Goal: Communication & Community: Share content

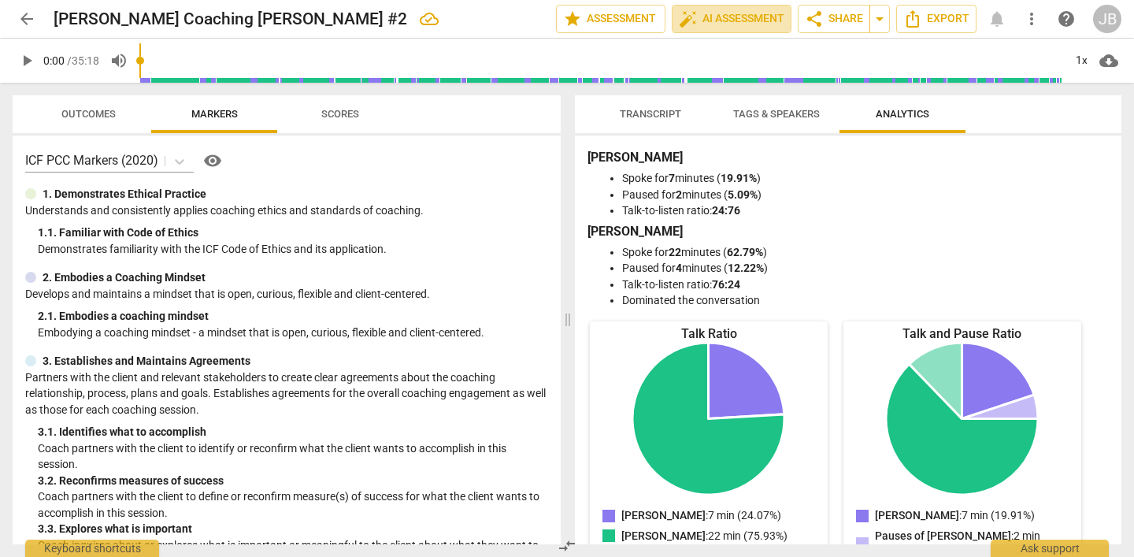
click at [725, 26] on span "auto_fix_high AI Assessment" at bounding box center [731, 18] width 105 height 19
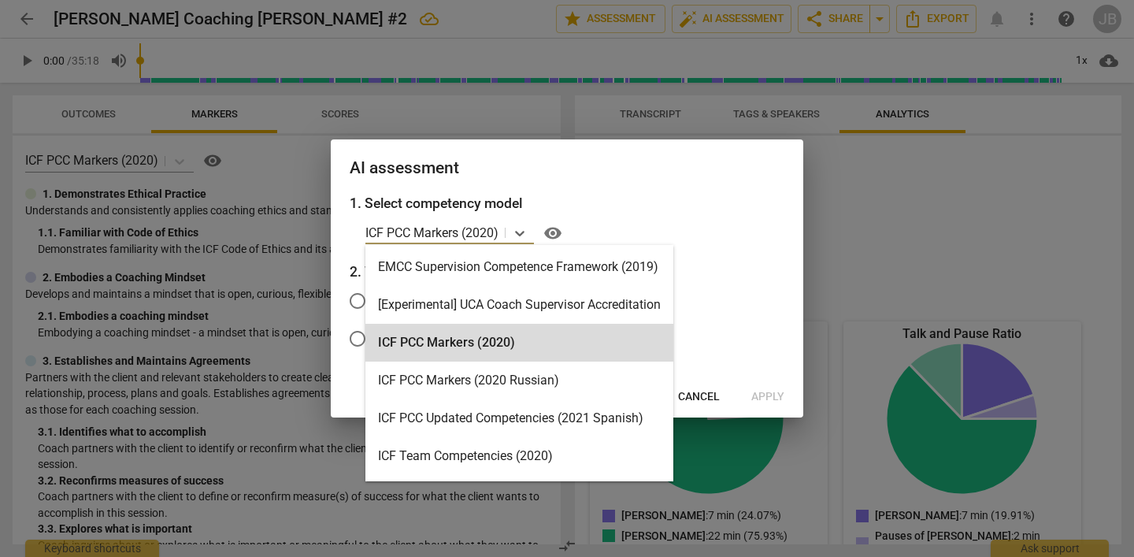
click at [520, 238] on icon at bounding box center [520, 233] width 16 height 16
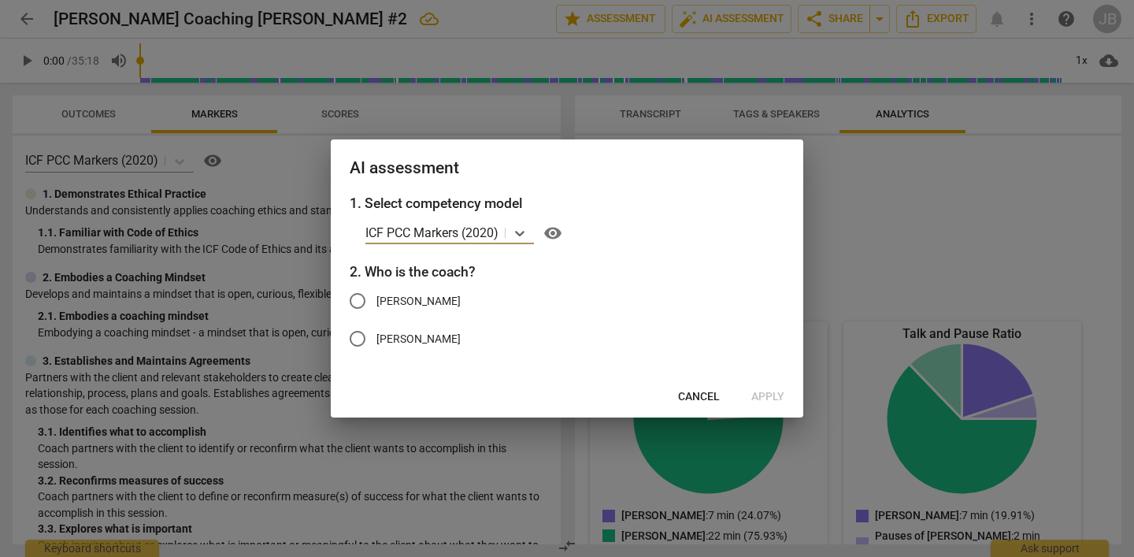
click at [520, 238] on icon at bounding box center [520, 233] width 16 height 16
click at [409, 299] on span "[PERSON_NAME]" at bounding box center [418, 301] width 84 height 17
click at [376, 299] on input "[PERSON_NAME]" at bounding box center [357, 301] width 38 height 38
radio input "true"
click at [775, 394] on span "Apply" at bounding box center [767, 397] width 33 height 16
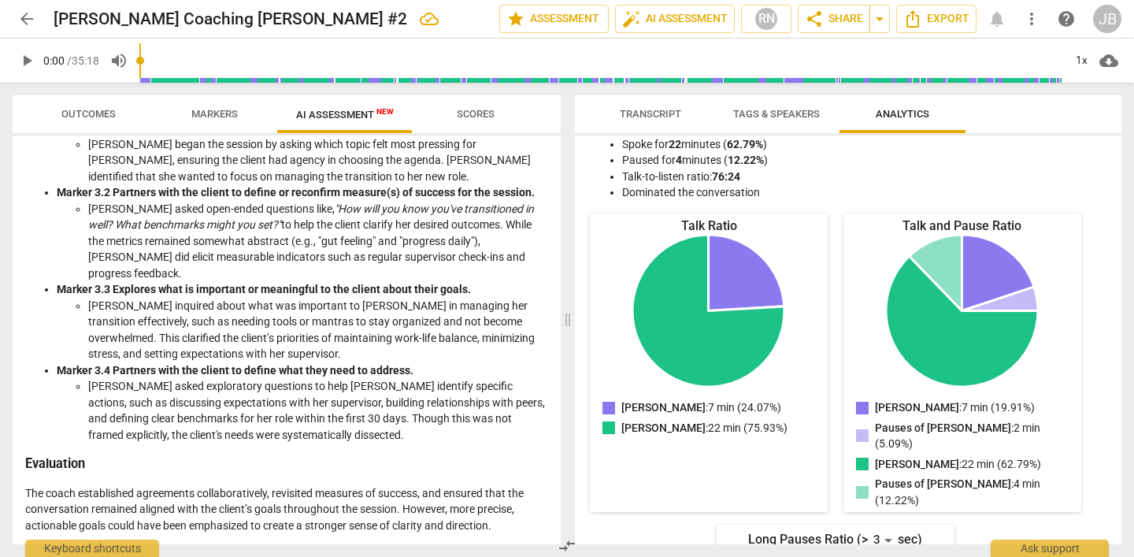
scroll to position [827, 0]
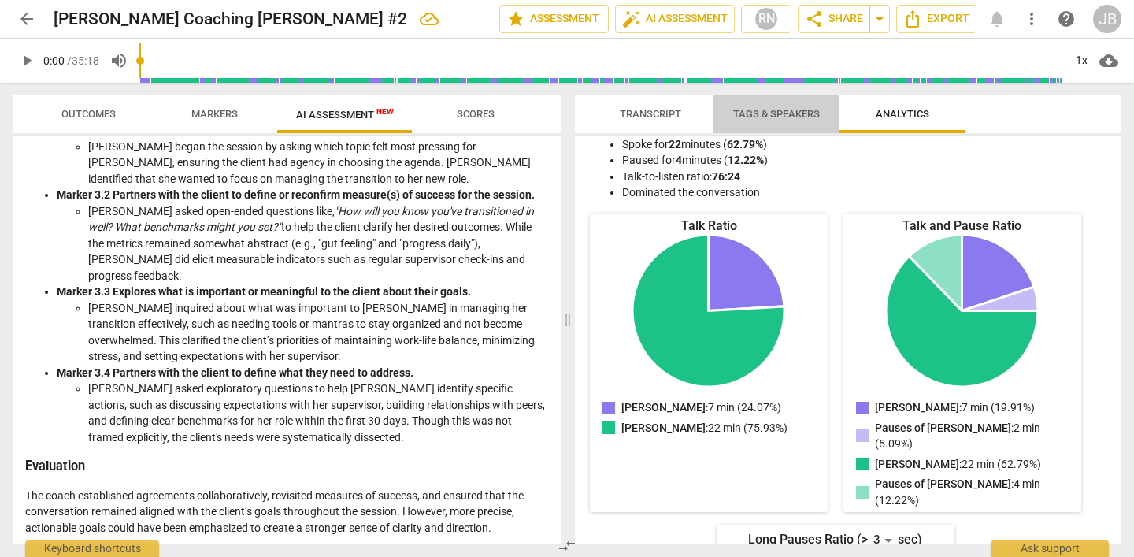
click at [793, 108] on span "Tags & Speakers" at bounding box center [776, 114] width 87 height 12
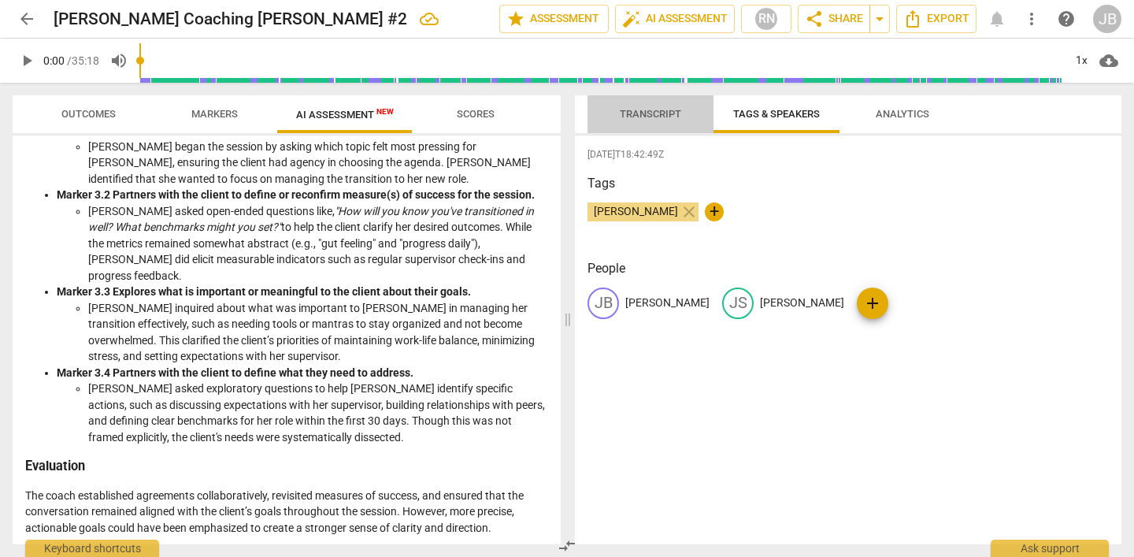
click at [652, 119] on span "Transcript" at bounding box center [650, 114] width 61 height 12
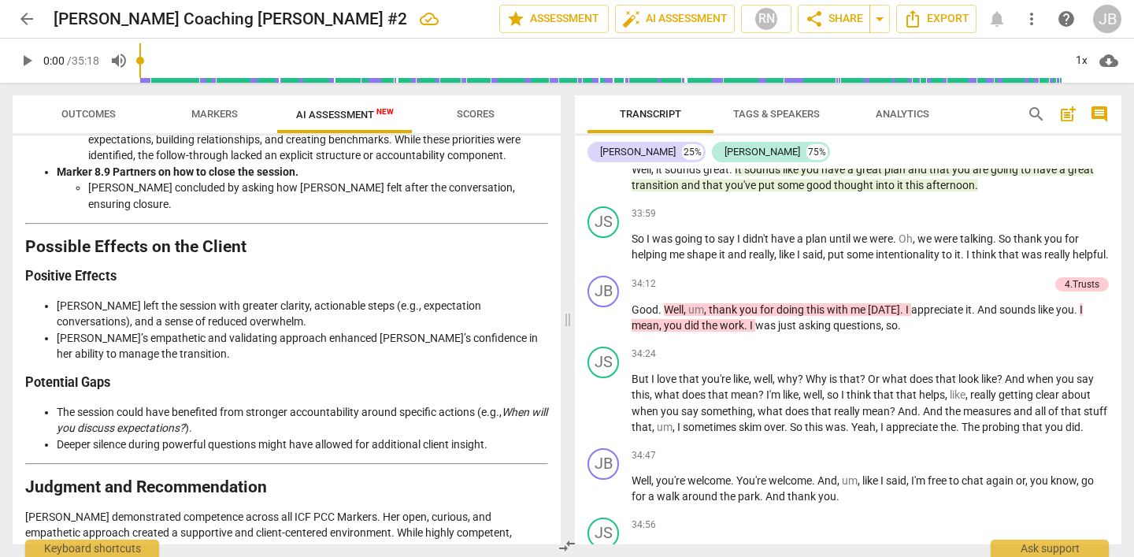
scroll to position [2831, 0]
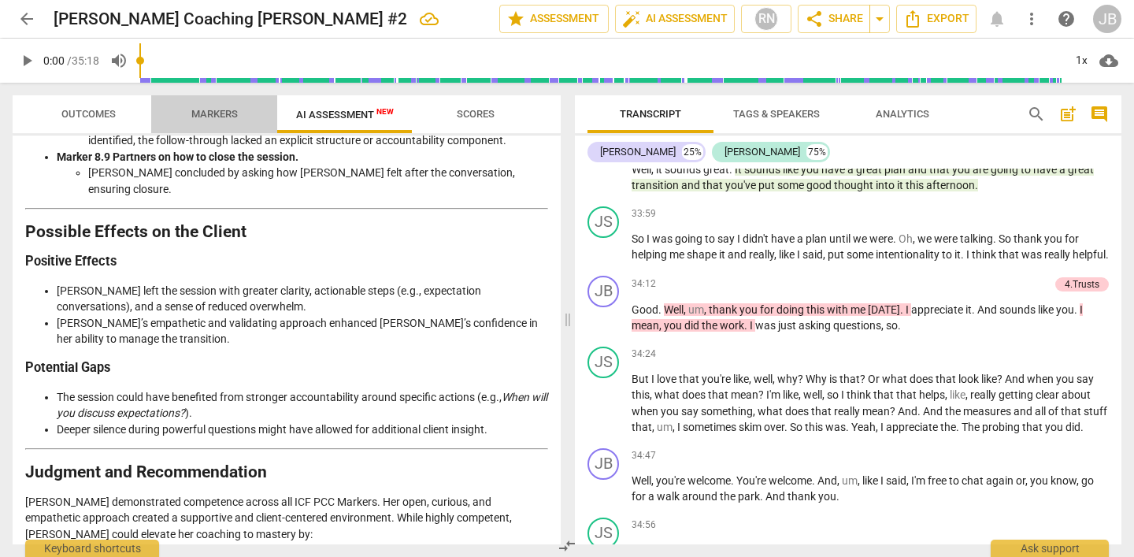
click at [218, 111] on span "Markers" at bounding box center [214, 114] width 46 height 12
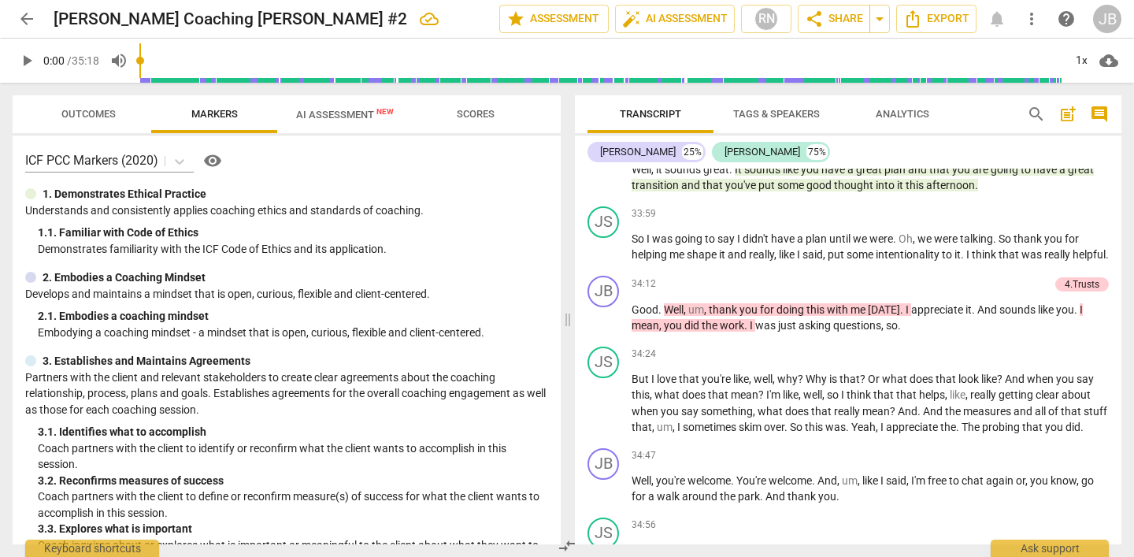
click at [100, 115] on span "Outcomes" at bounding box center [88, 114] width 54 height 12
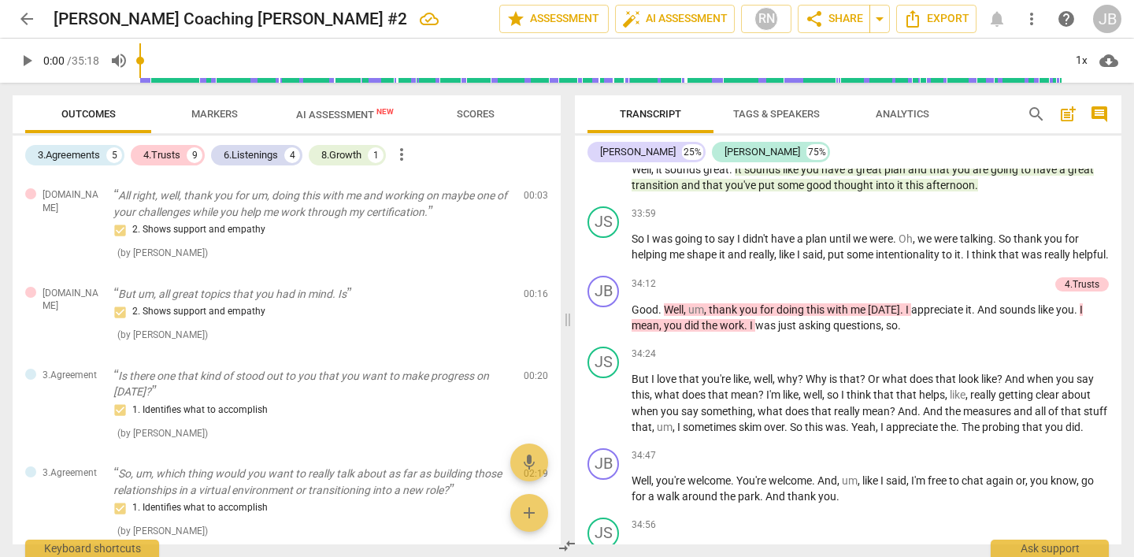
click at [686, 20] on span "auto_fix_high AI Assessment" at bounding box center [674, 18] width 105 height 19
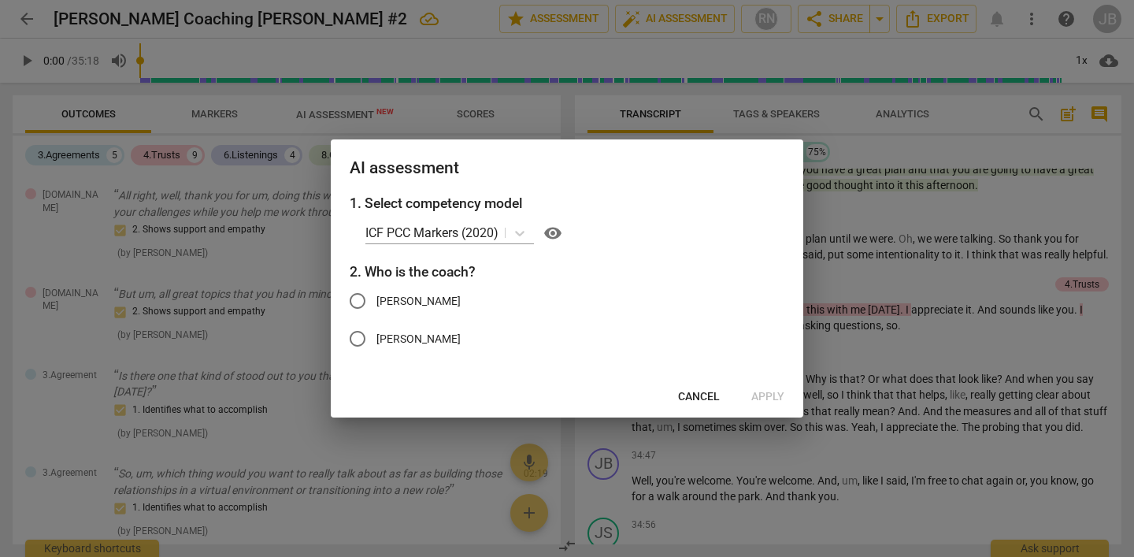
click at [705, 393] on span "Cancel" at bounding box center [699, 397] width 42 height 16
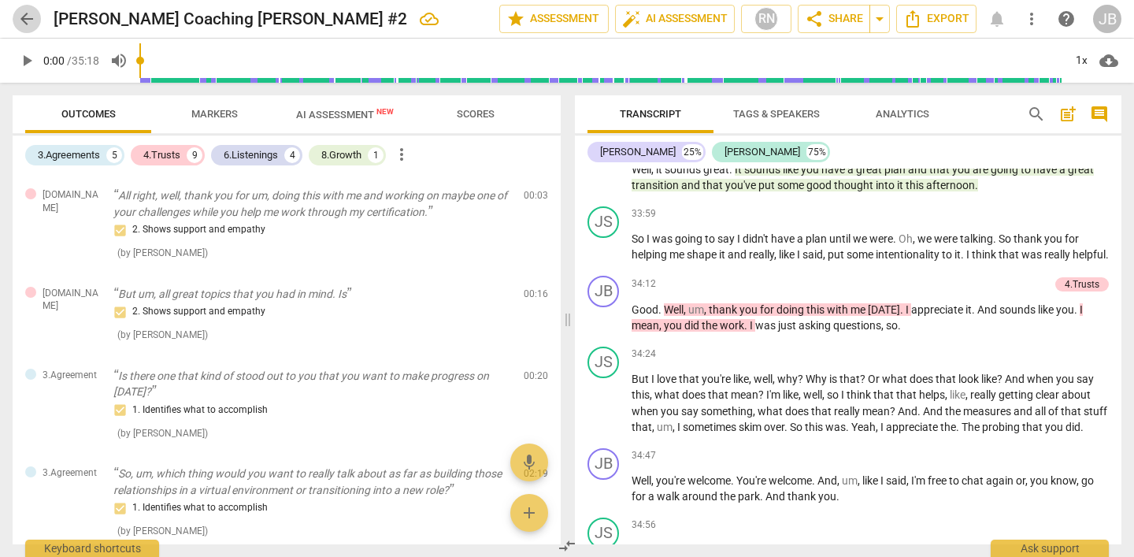
click at [30, 17] on span "arrow_back" at bounding box center [26, 18] width 19 height 19
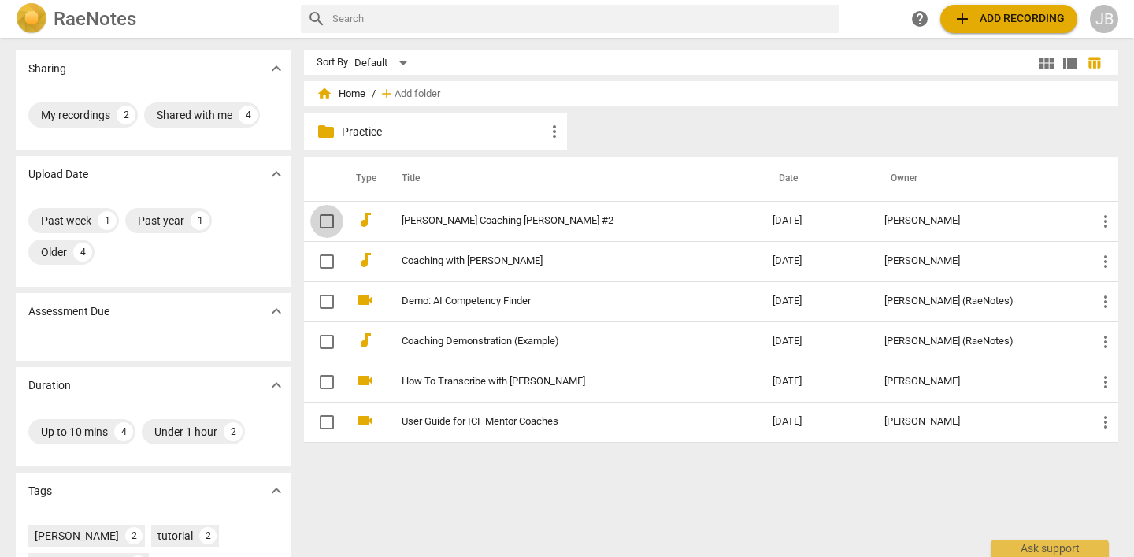
click at [324, 221] on input "checkbox" at bounding box center [326, 221] width 33 height 19
checkbox input "false"
click at [324, 221] on input "checkbox" at bounding box center [326, 221] width 33 height 19
click at [438, 220] on link "[PERSON_NAME] Coaching [PERSON_NAME] #2" at bounding box center [558, 221] width 314 height 12
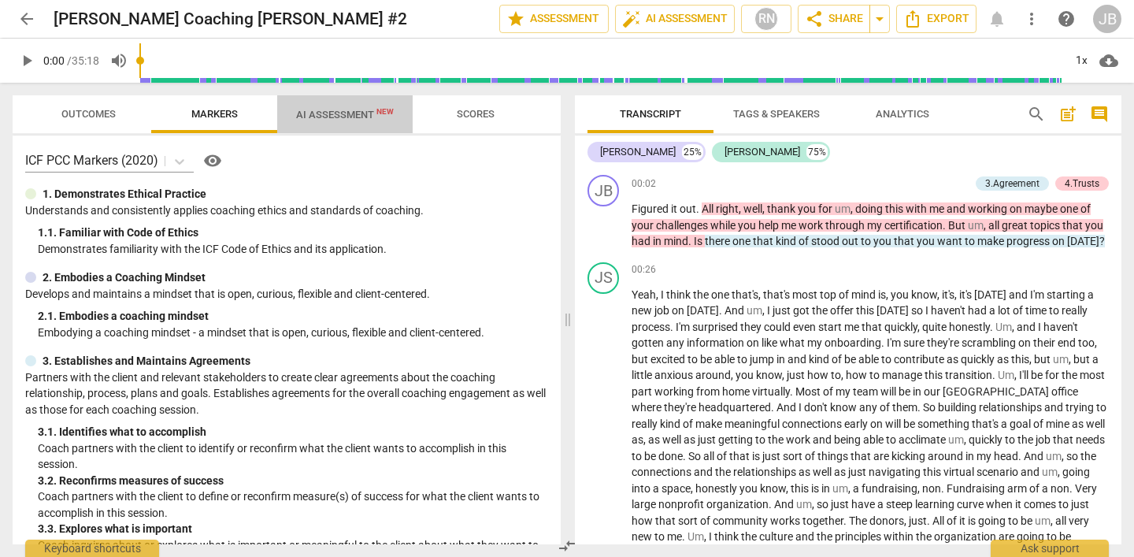
click at [339, 113] on span "AI Assessment New" at bounding box center [345, 115] width 98 height 12
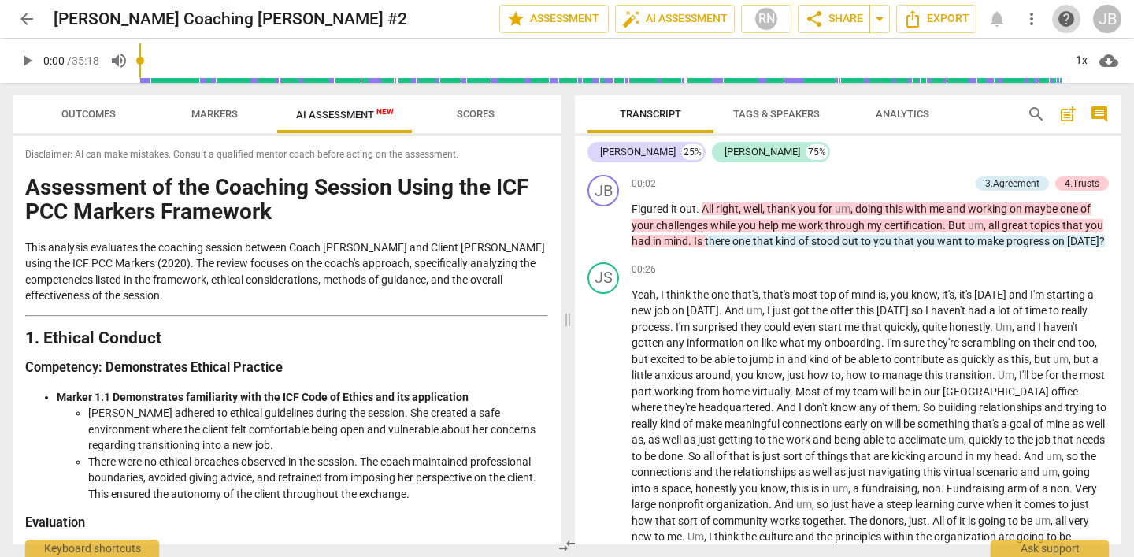
click at [1067, 20] on span "help" at bounding box center [1065, 18] width 19 height 19
click at [1100, 111] on span "comment" at bounding box center [1098, 114] width 19 height 19
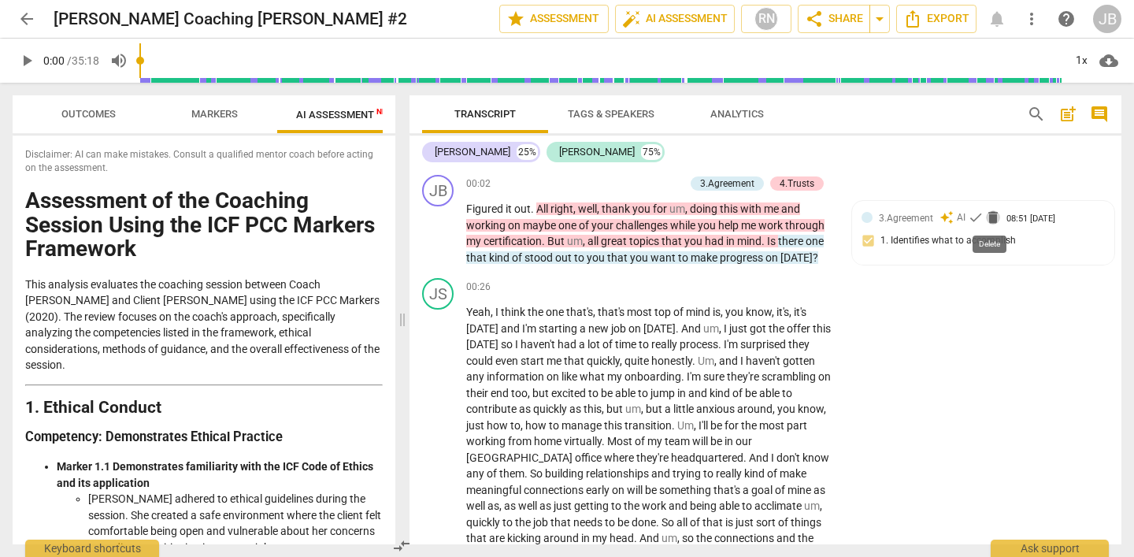
click at [989, 220] on span "delete" at bounding box center [993, 217] width 16 height 16
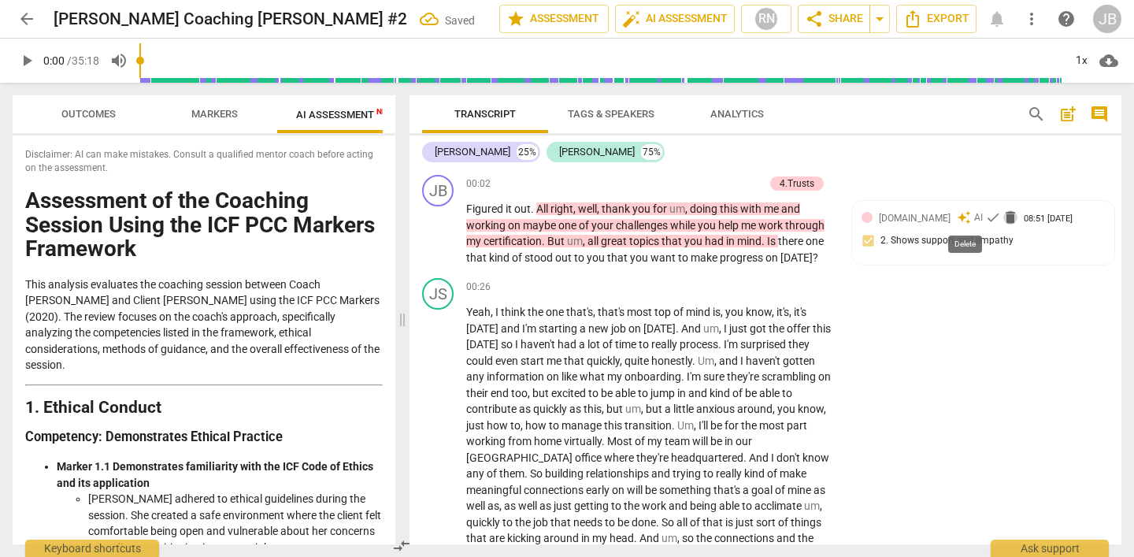
click at [1002, 218] on span "delete" at bounding box center [1010, 217] width 16 height 16
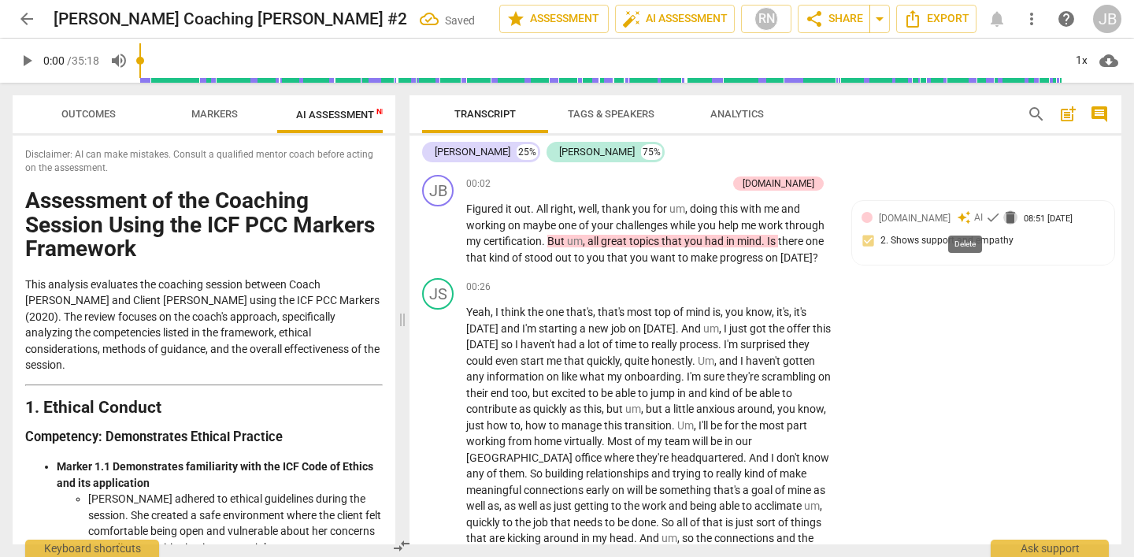
click at [1002, 219] on span "delete" at bounding box center [1010, 217] width 16 height 16
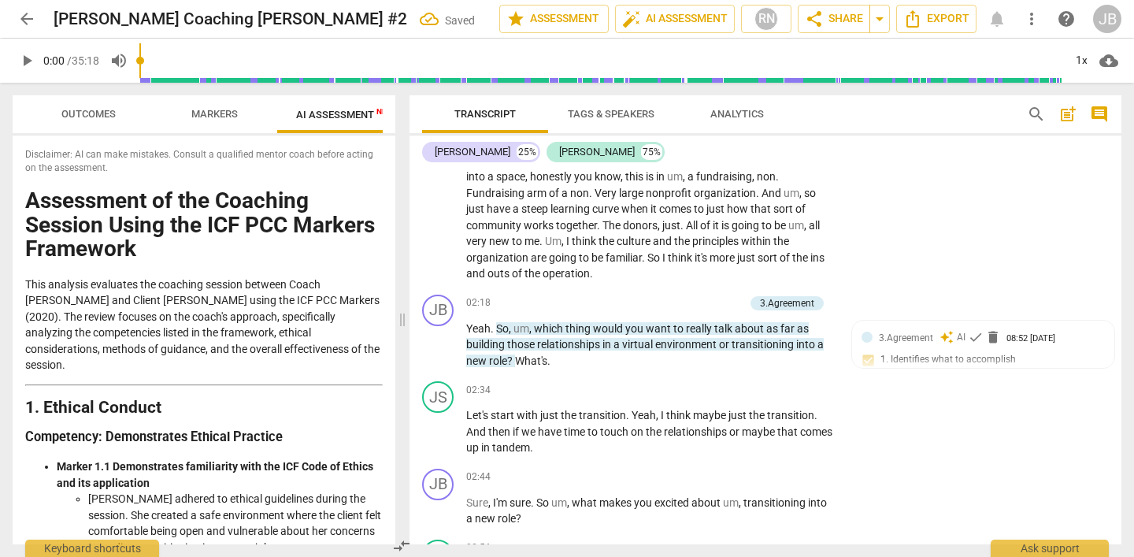
scroll to position [394, 0]
click at [989, 334] on span "delete" at bounding box center [993, 336] width 16 height 16
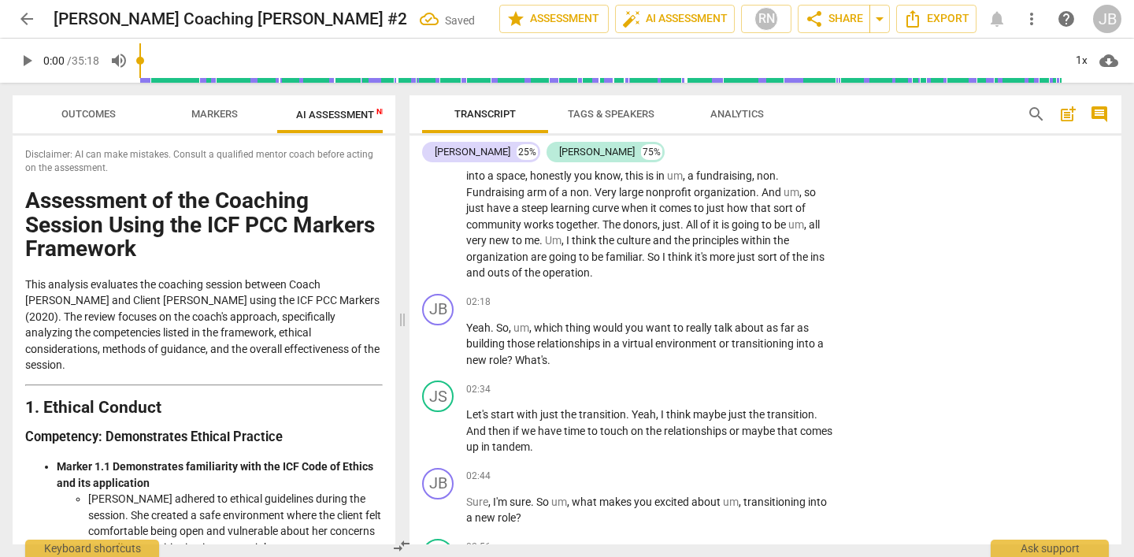
click at [989, 334] on div "JB play_arrow pause 02:18 + Add competency keyboard_arrow_right Yeah . So , um …" at bounding box center [765, 330] width 712 height 87
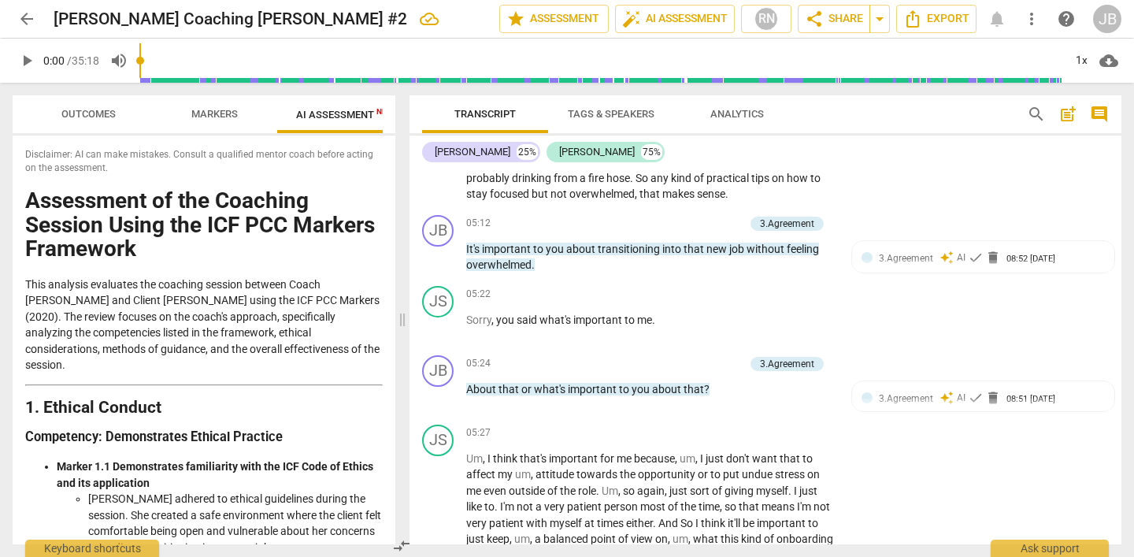
scroll to position [1253, 0]
click at [986, 257] on span "delete" at bounding box center [993, 258] width 16 height 16
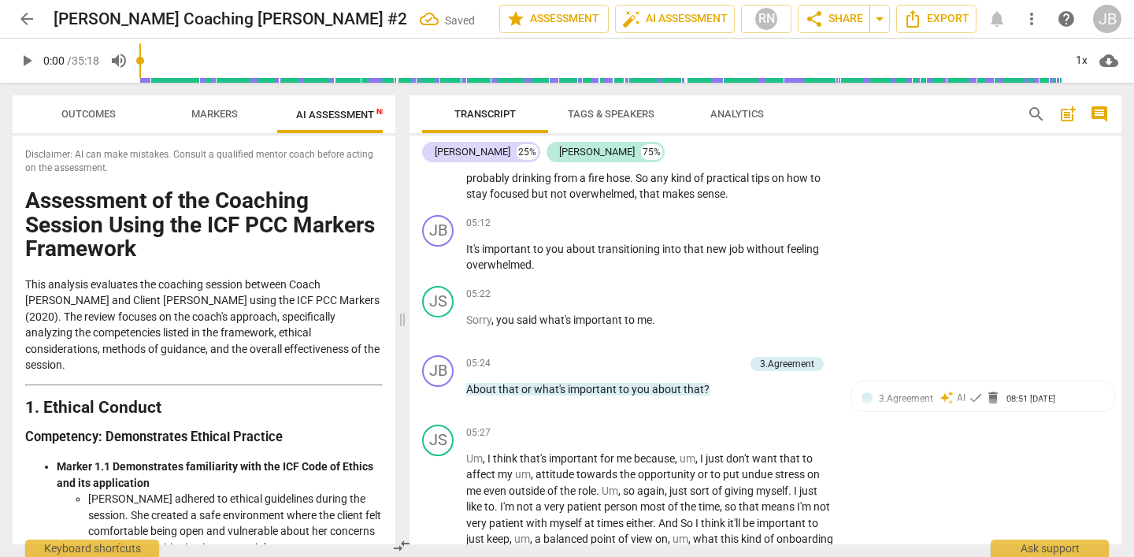
click at [989, 257] on div "JB play_arrow pause 05:12 + Add competency keyboard_arrow_right It's important …" at bounding box center [765, 244] width 712 height 71
click at [992, 398] on span "delete" at bounding box center [993, 398] width 16 height 16
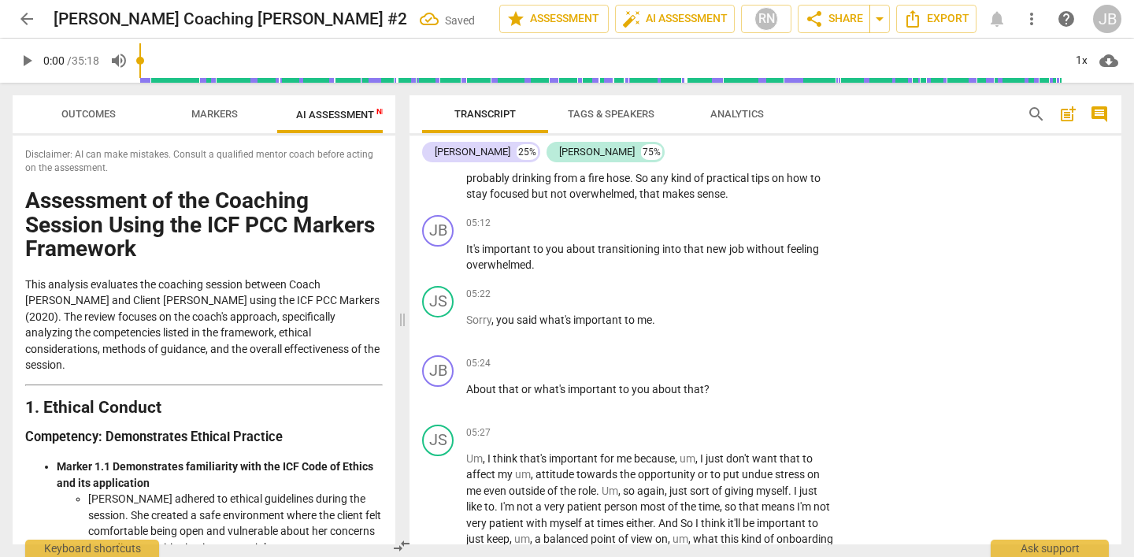
click at [992, 398] on div "JB play_arrow pause 05:24 + Add competency keyboard_arrow_right About that or w…" at bounding box center [765, 383] width 712 height 69
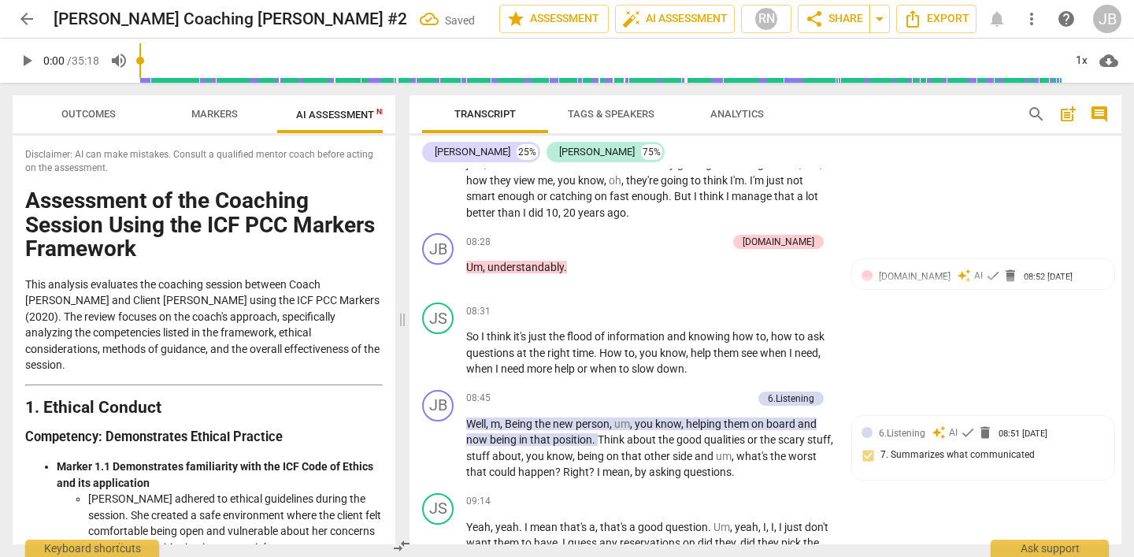
scroll to position [2207, 0]
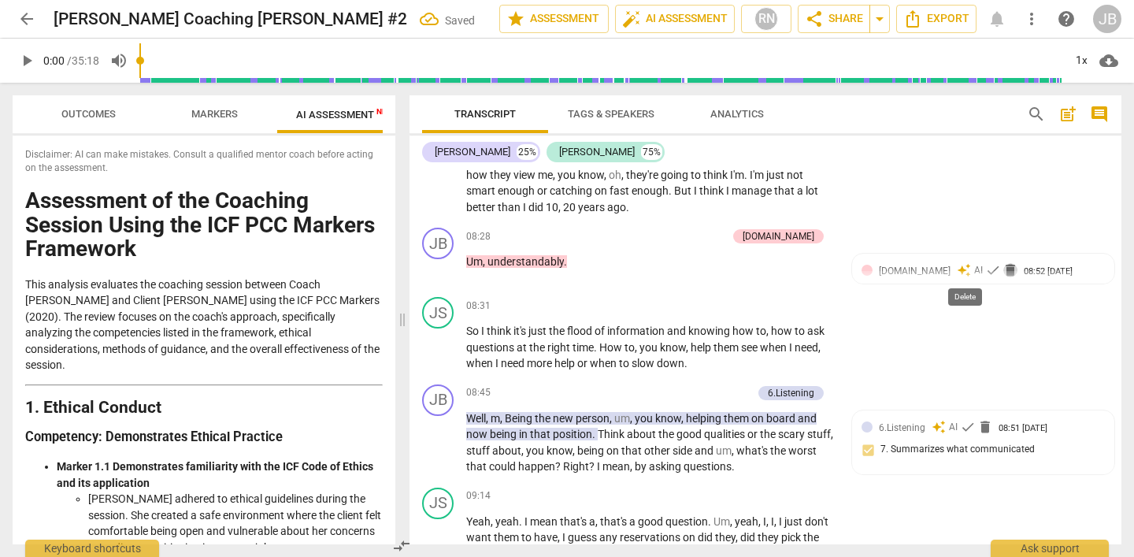
click at [1002, 272] on span "delete" at bounding box center [1010, 270] width 16 height 16
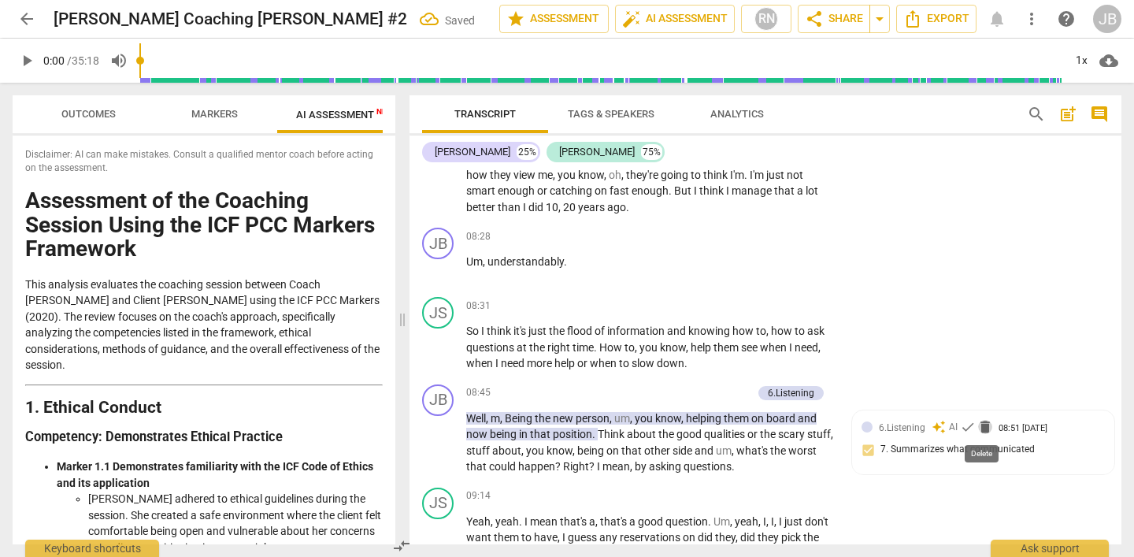
click at [982, 432] on span "delete" at bounding box center [985, 427] width 16 height 16
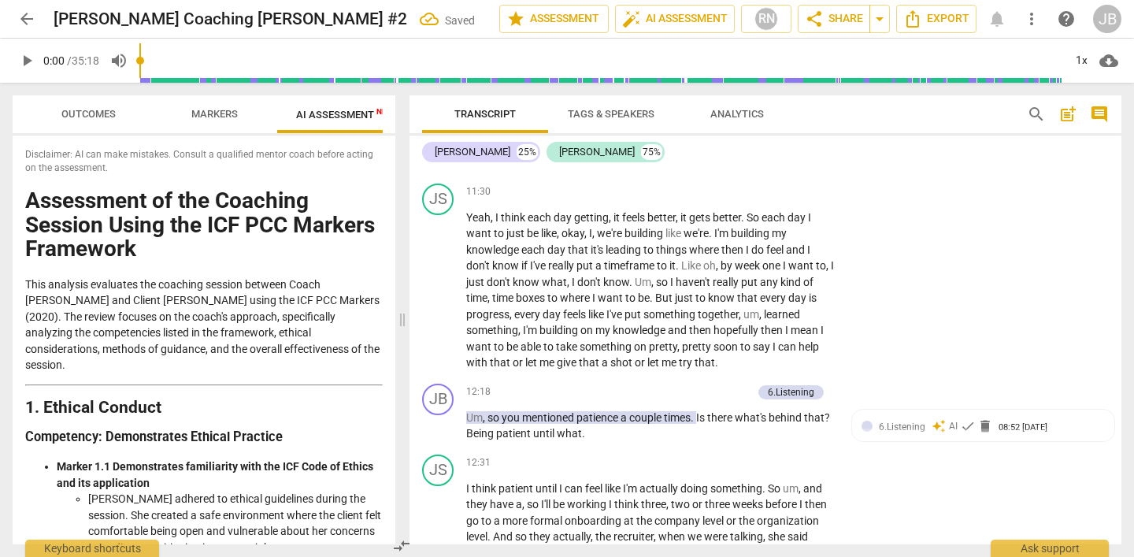
scroll to position [3301, 0]
click at [982, 428] on span "delete" at bounding box center [985, 425] width 16 height 16
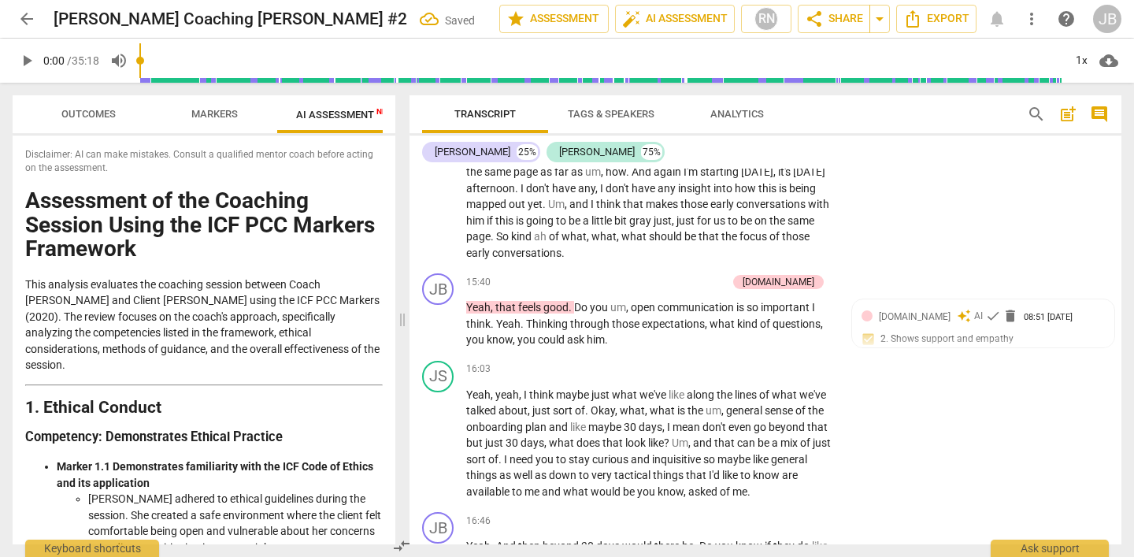
scroll to position [4272, 0]
click at [1002, 315] on span "delete" at bounding box center [1010, 315] width 16 height 16
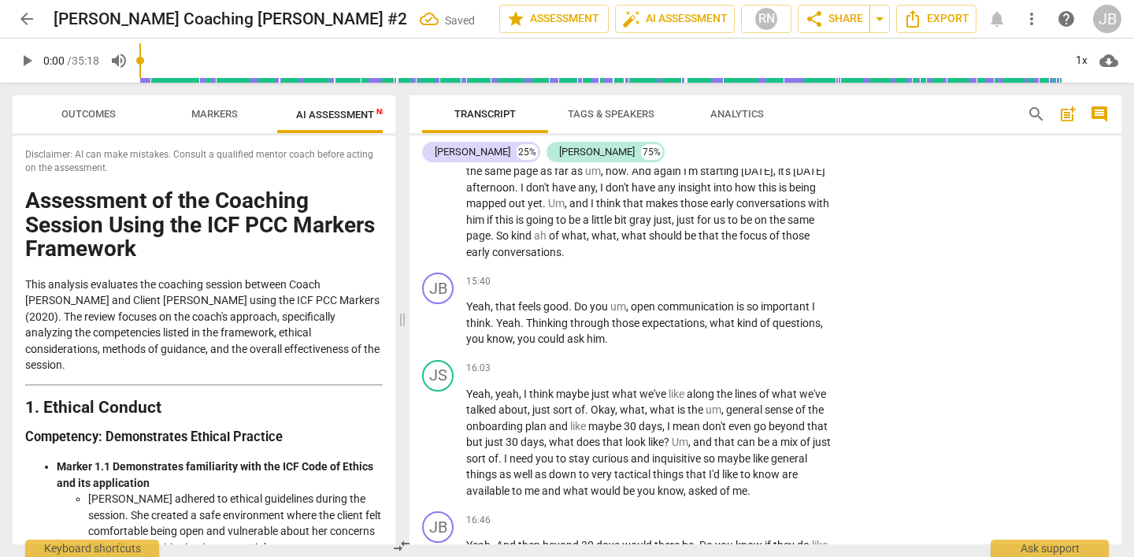
click at [965, 315] on div "JB play_arrow pause 15:40 + Add competency keyboard_arrow_right Yeah , that fee…" at bounding box center [765, 309] width 712 height 87
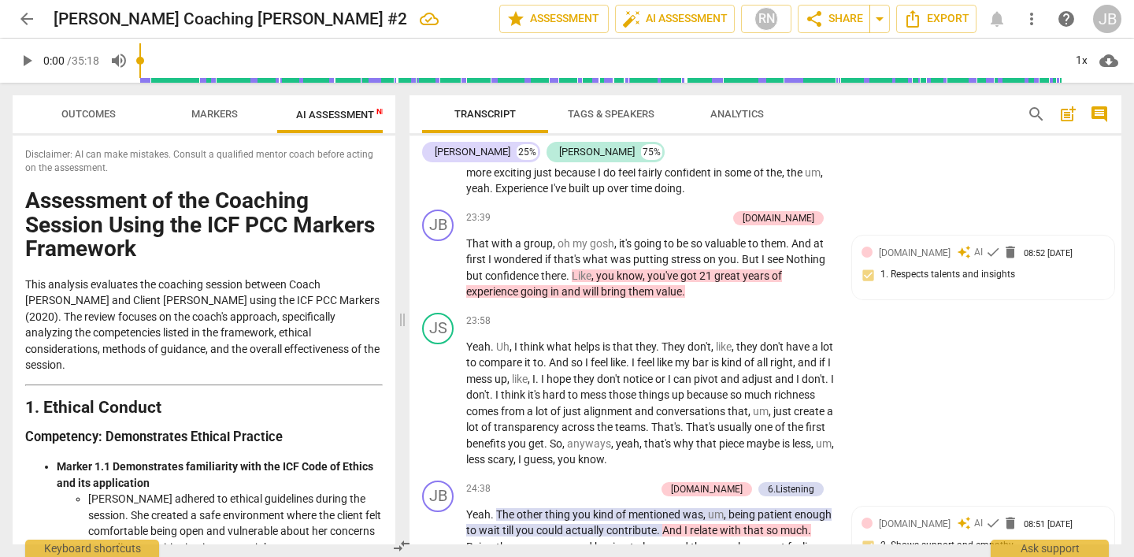
scroll to position [6454, 0]
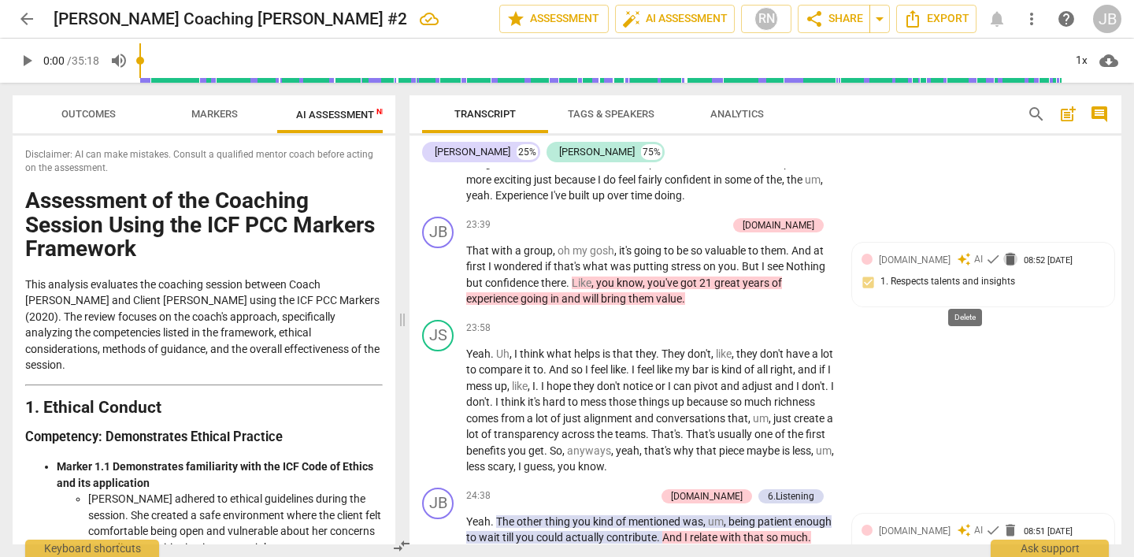
click at [1002, 267] on span "delete" at bounding box center [1010, 259] width 16 height 16
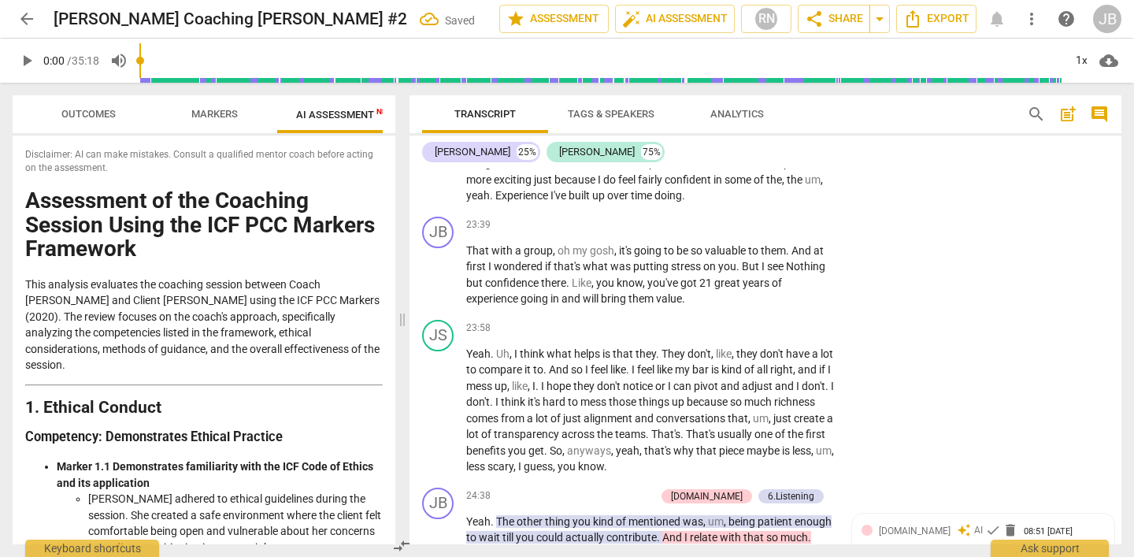
click at [965, 290] on div "JB play_arrow pause 23:39 + Add competency keyboard_arrow_right That with a gro…" at bounding box center [765, 261] width 712 height 103
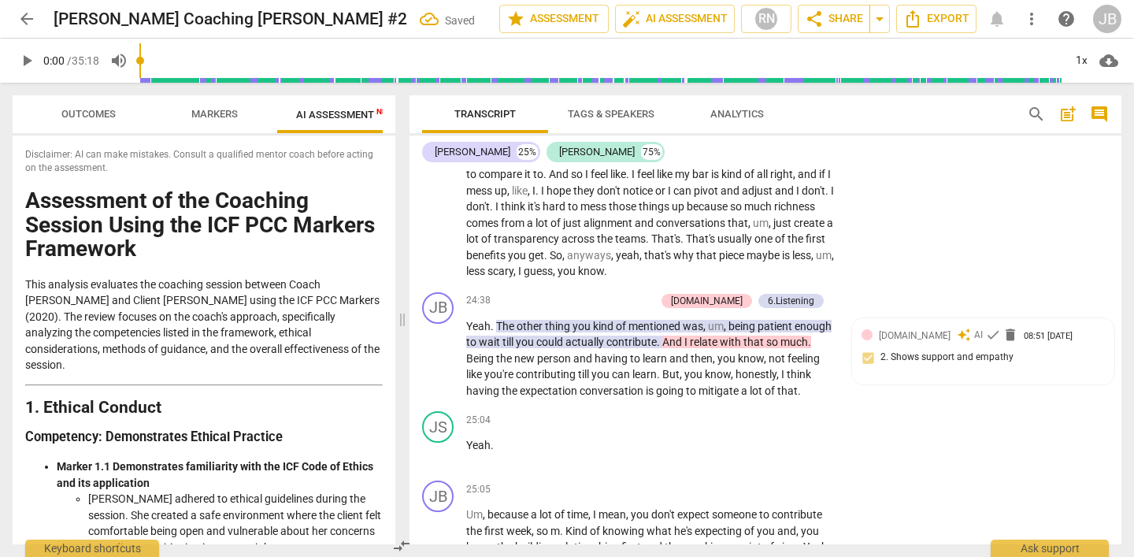
scroll to position [6649, 0]
click at [1002, 342] on span "delete" at bounding box center [1010, 335] width 16 height 16
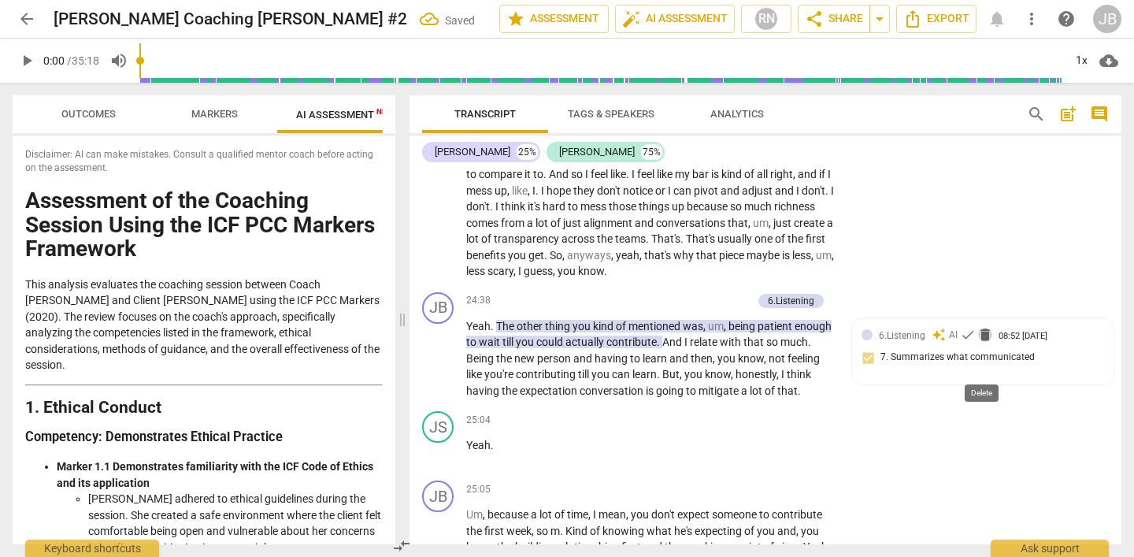
click at [985, 342] on span "delete" at bounding box center [985, 335] width 16 height 16
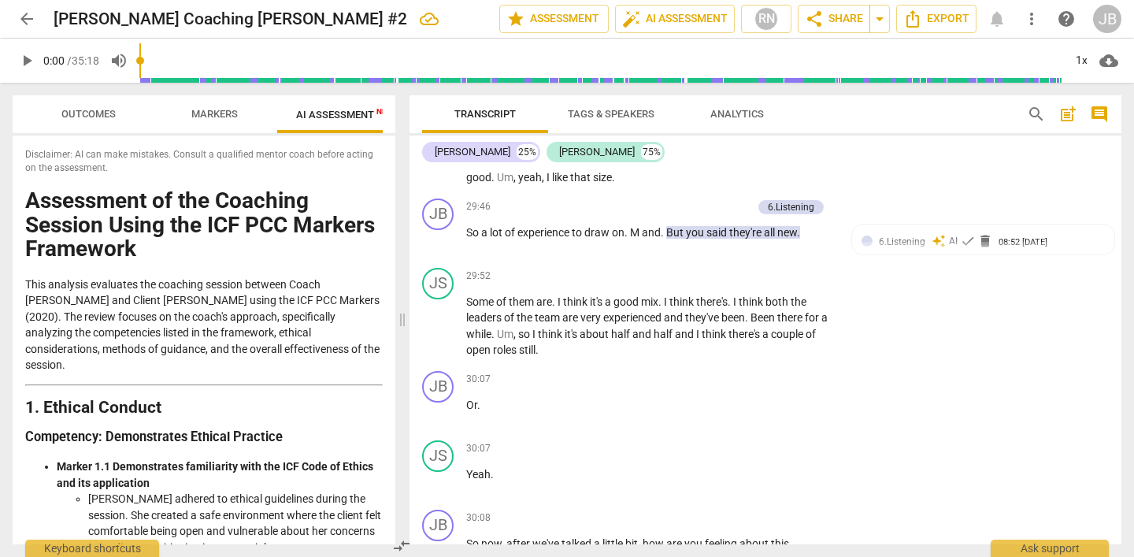
scroll to position [8547, 0]
click at [982, 246] on span "delete" at bounding box center [985, 239] width 16 height 16
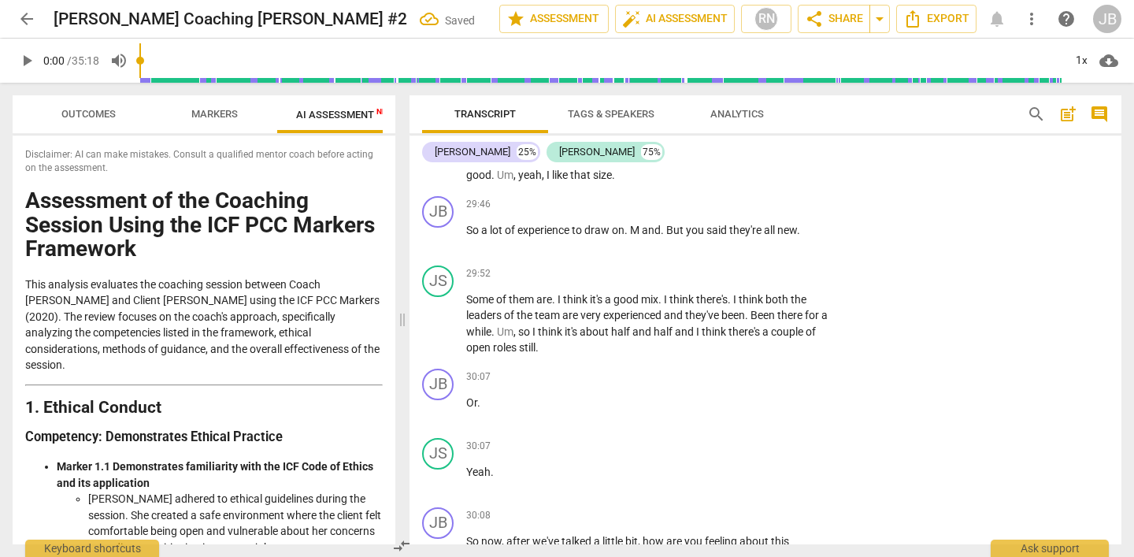
click at [982, 259] on div "JB play_arrow pause 29:46 + Add competency keyboard_arrow_right So a lot of exp…" at bounding box center [765, 224] width 712 height 69
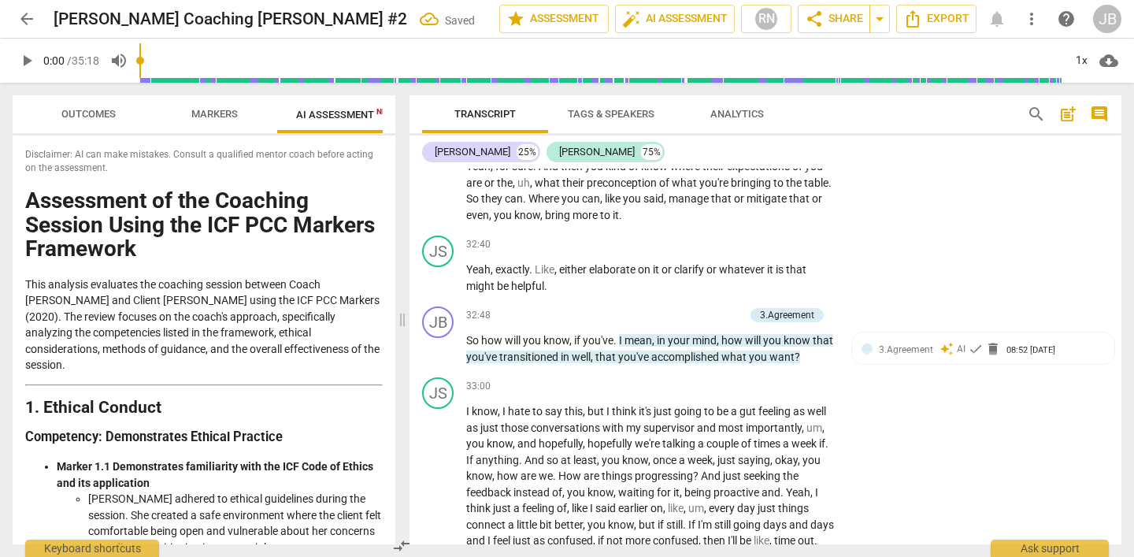
scroll to position [9622, 0]
click at [990, 355] on span "delete" at bounding box center [993, 347] width 16 height 16
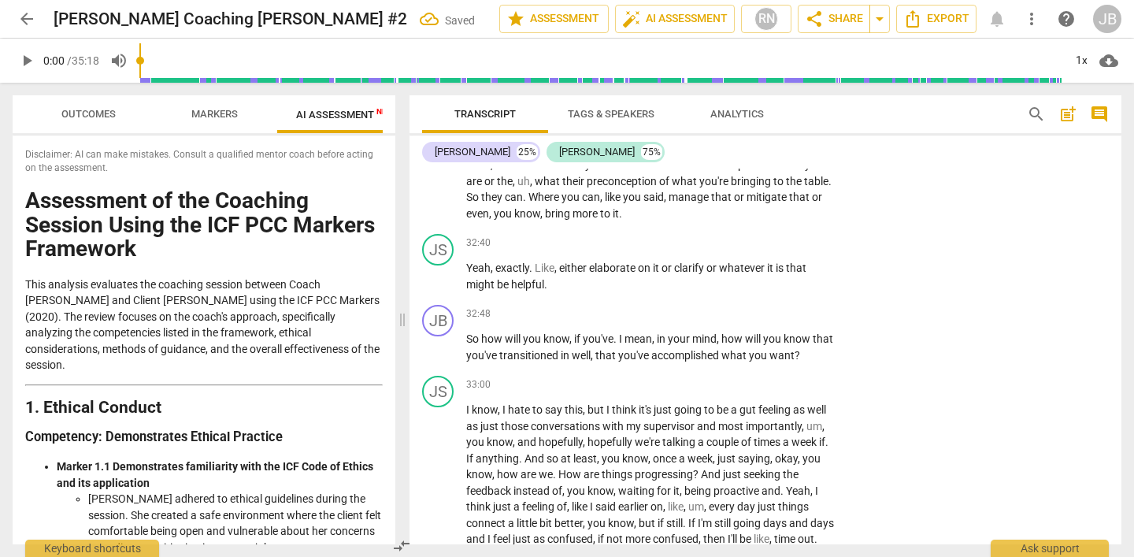
click at [990, 369] on div "JB play_arrow pause 32:48 + Add competency keyboard_arrow_right So how will you…" at bounding box center [765, 333] width 712 height 71
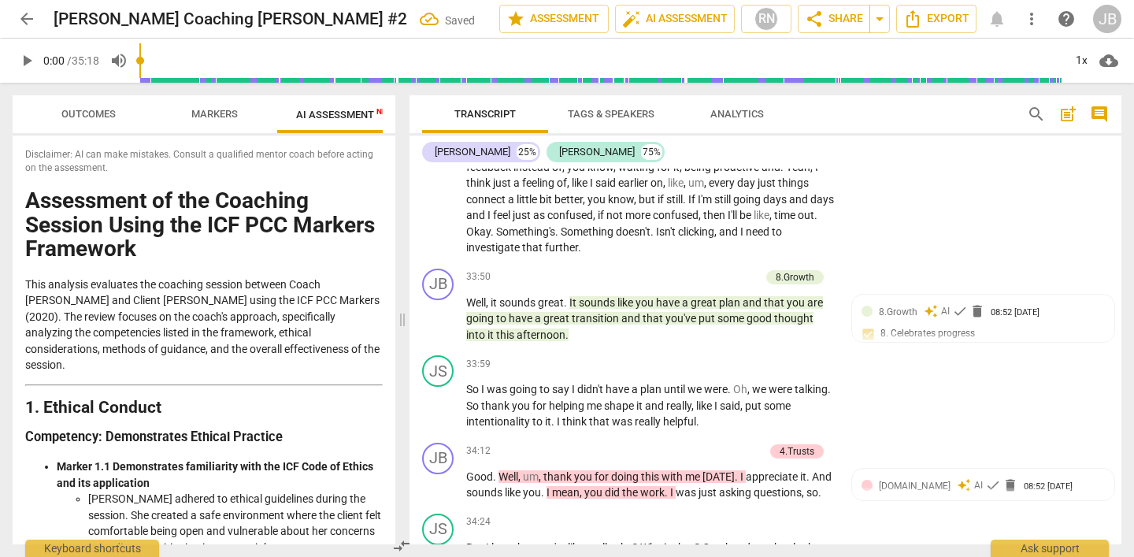
scroll to position [9952, 0]
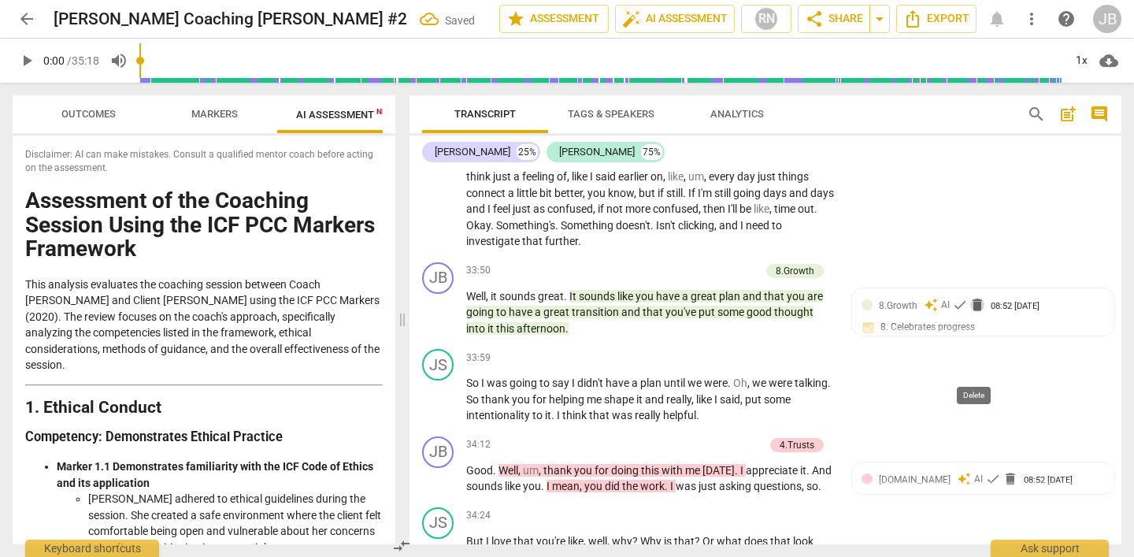
click at [973, 313] on span "delete" at bounding box center [977, 305] width 16 height 16
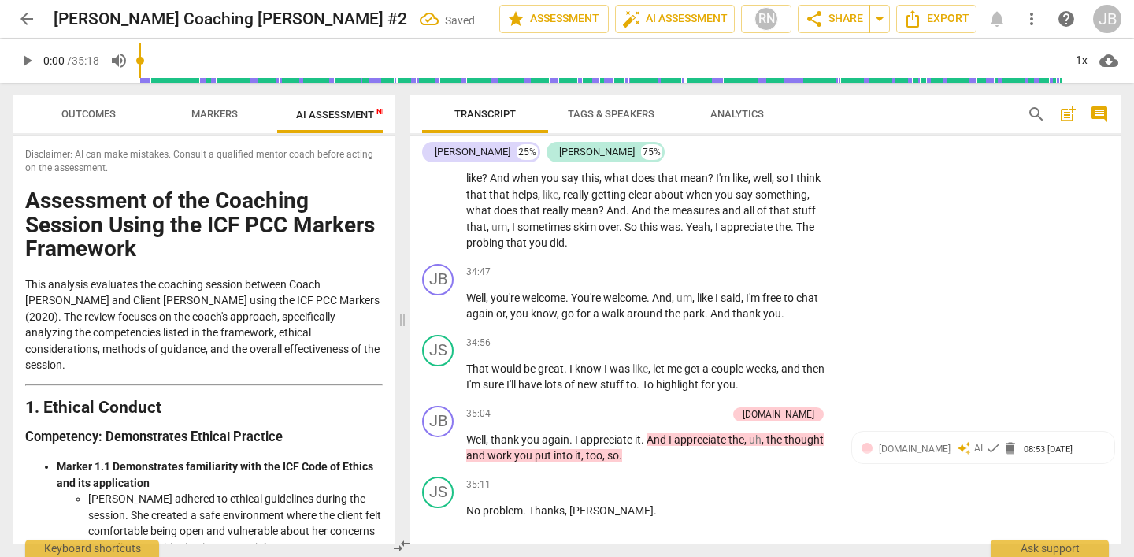
scroll to position [10364, 0]
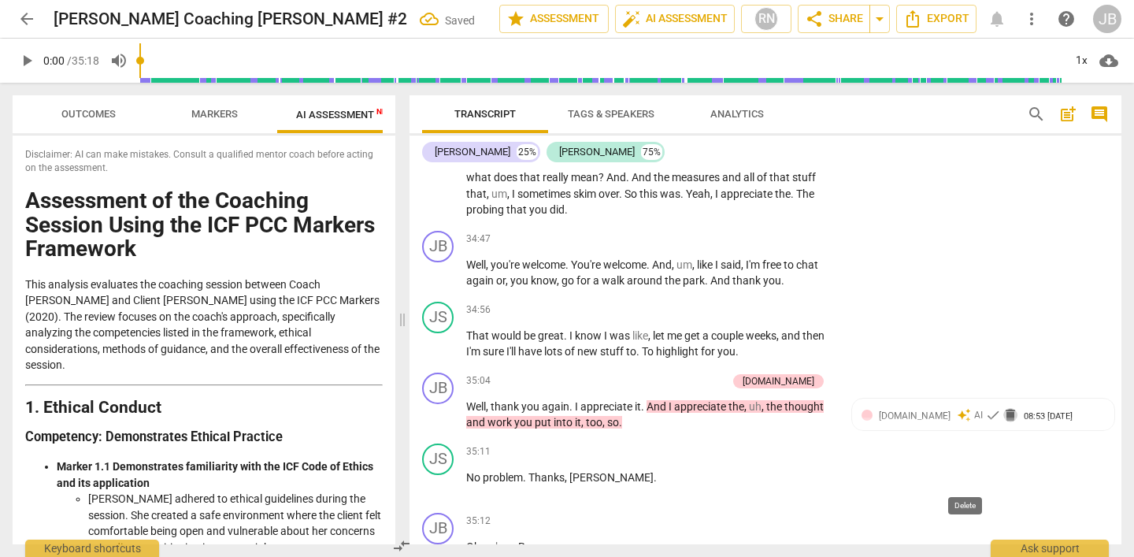
click at [1002, 423] on span "delete" at bounding box center [1010, 415] width 16 height 16
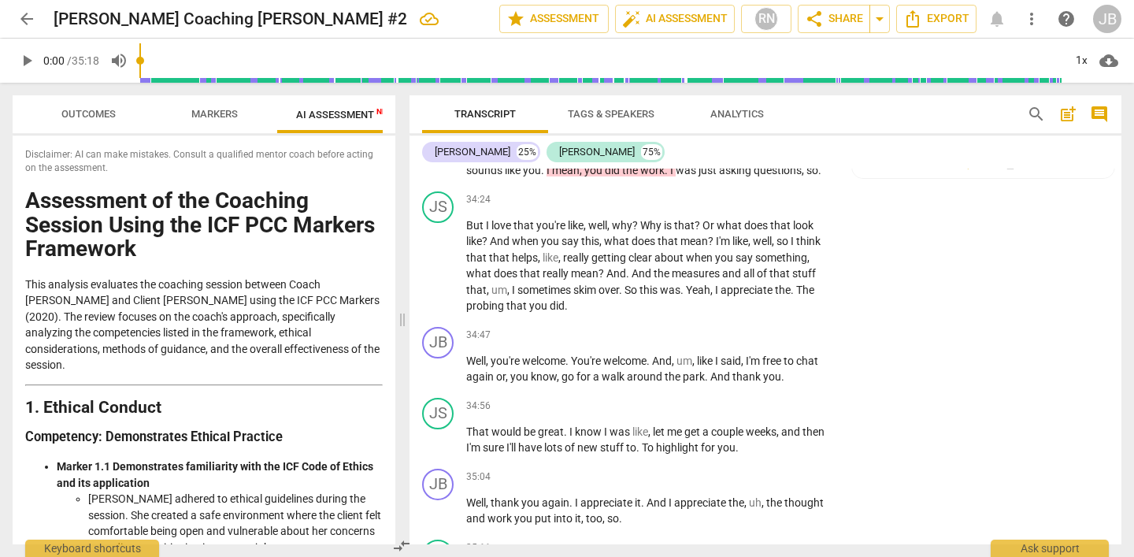
scroll to position [10269, 0]
click at [1002, 170] on span "delete" at bounding box center [1010, 162] width 16 height 16
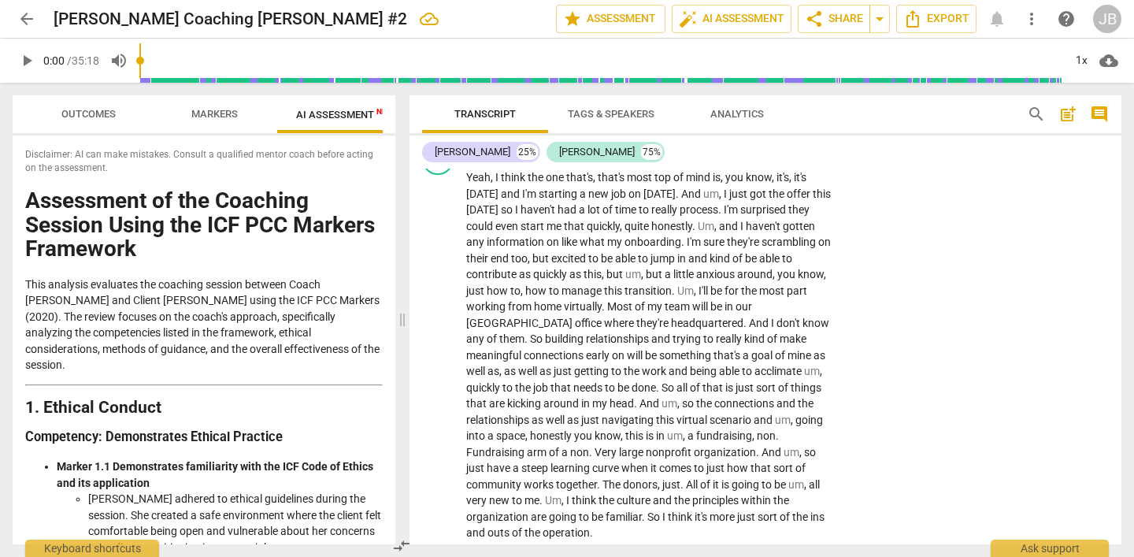
scroll to position [0, 0]
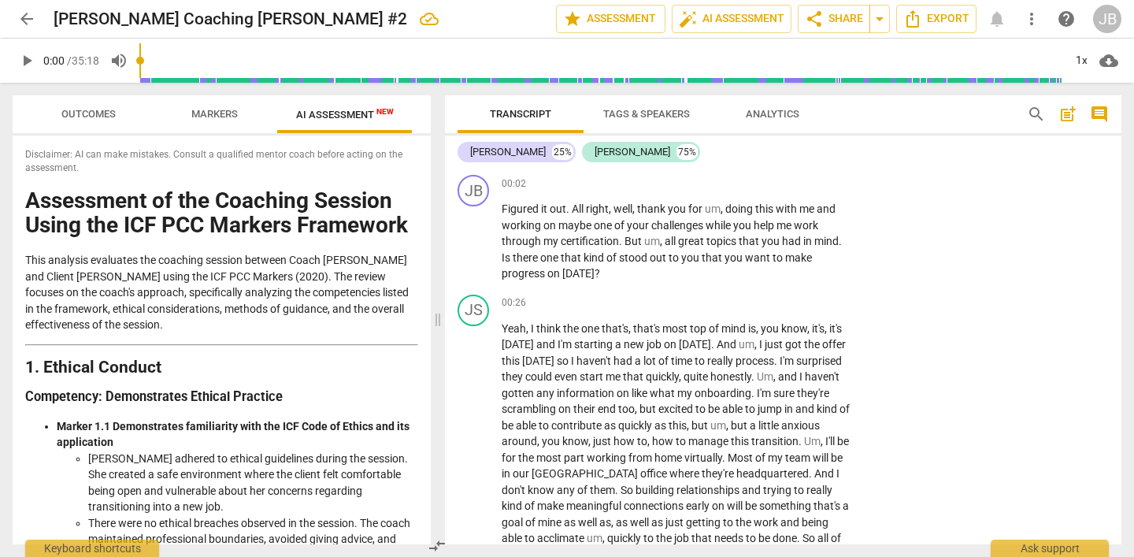
drag, startPoint x: 399, startPoint y: 320, endPoint x: 264, endPoint y: 190, distance: 187.1
click at [437, 316] on span at bounding box center [437, 320] width 9 height 474
click at [320, 114] on span "AI Assessment New" at bounding box center [345, 115] width 98 height 12
click at [236, 102] on button "Markers" at bounding box center [214, 114] width 126 height 38
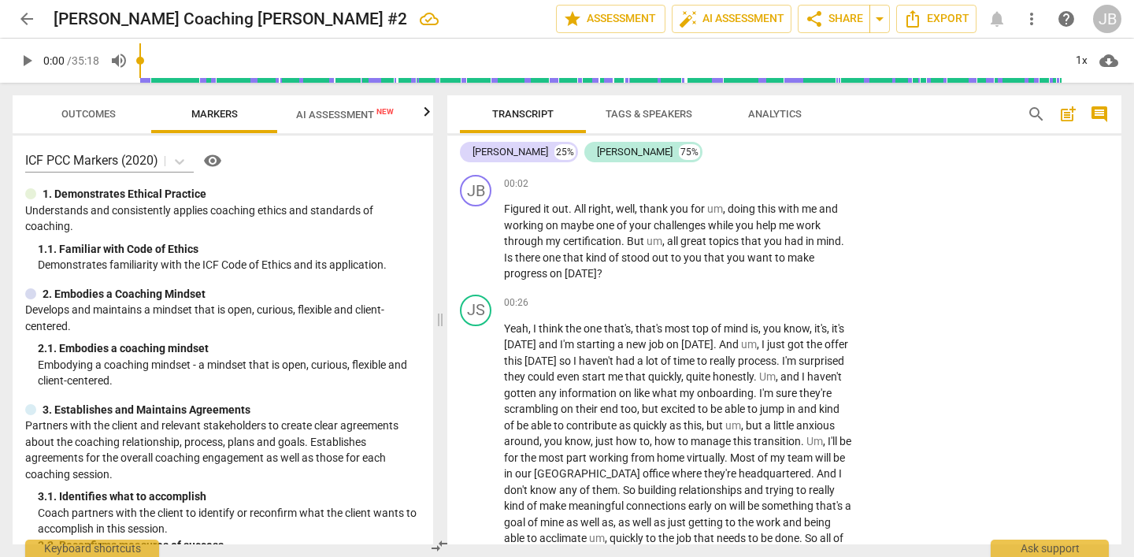
click at [105, 113] on span "Outcomes" at bounding box center [88, 114] width 54 height 12
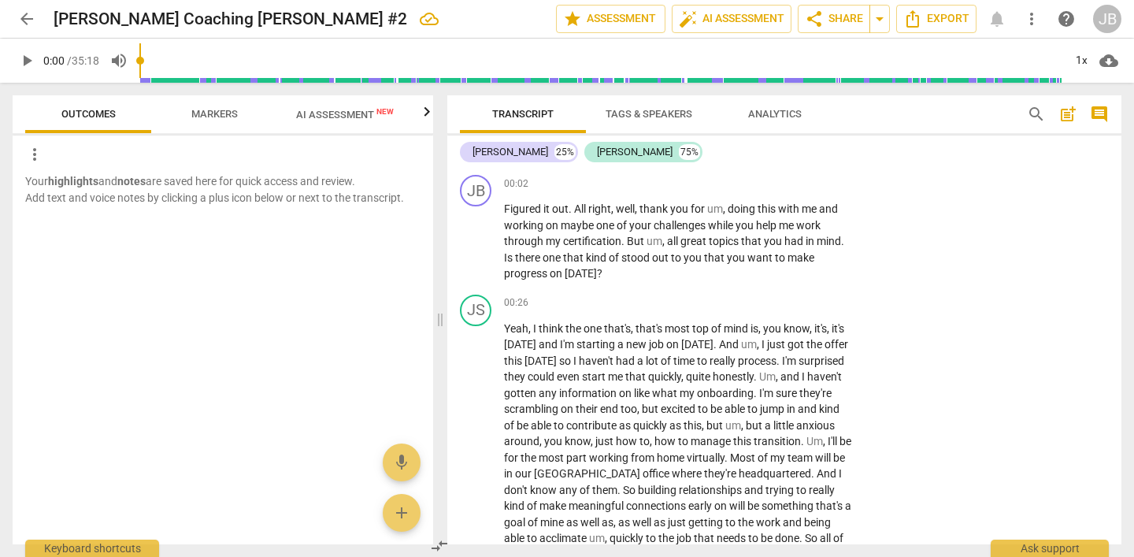
click at [821, 24] on span "share" at bounding box center [813, 18] width 19 height 19
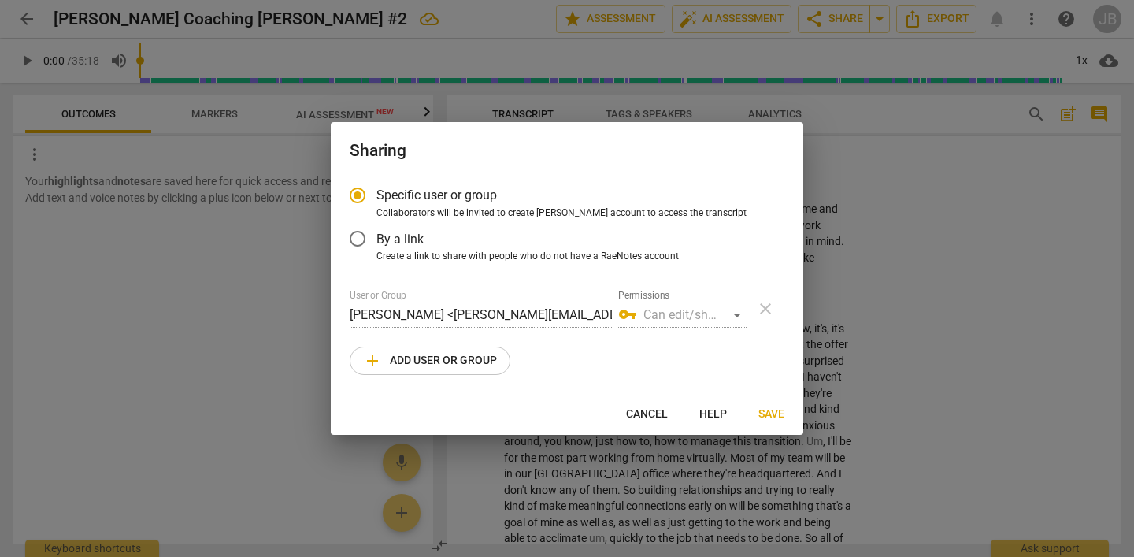
click at [448, 359] on span "add Add user or group" at bounding box center [430, 360] width 134 height 19
radio input "false"
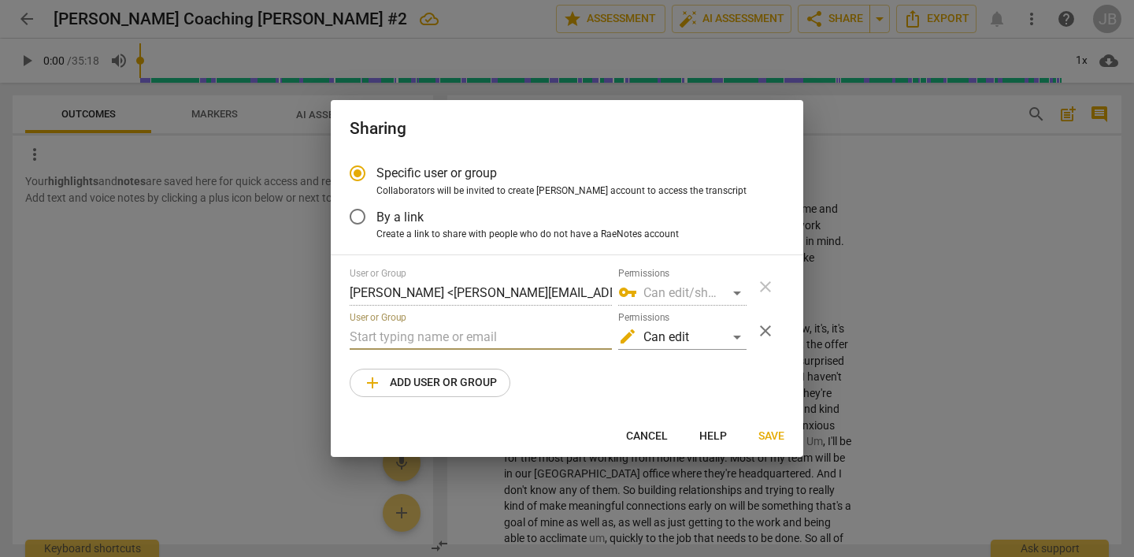
click at [453, 333] on input "text" at bounding box center [481, 336] width 262 height 25
drag, startPoint x: 390, startPoint y: 329, endPoint x: 336, endPoint y: 333, distance: 54.5
click at [336, 333] on div "Specific user or group Collaborators will be invited to create RaeNotes account…" at bounding box center [567, 284] width 472 height 261
paste input "[EMAIL_ADDRESS][DOMAIN_NAME]"
type input "[PERSON_NAME][EMAIL_ADDRESS][DOMAIN_NAME]"
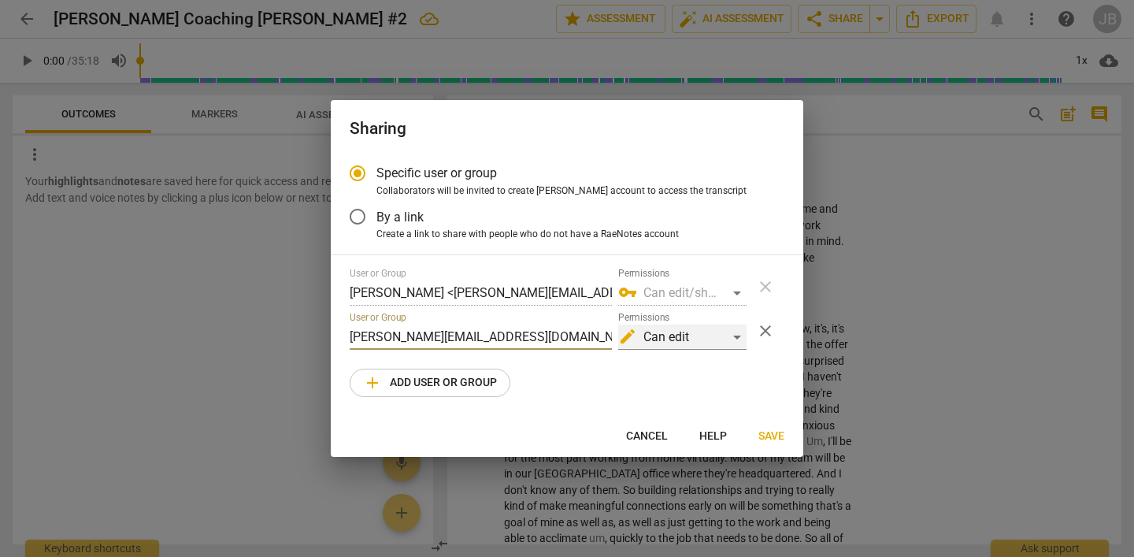
click at [735, 338] on div "edit Can edit" at bounding box center [682, 336] width 128 height 25
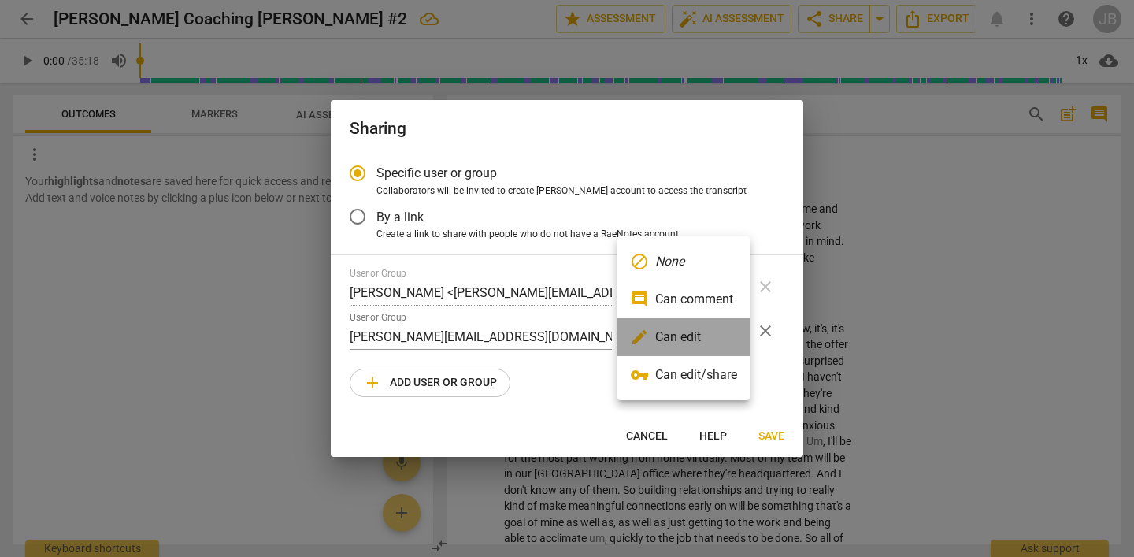
click at [694, 335] on li "edit Can edit" at bounding box center [683, 337] width 132 height 38
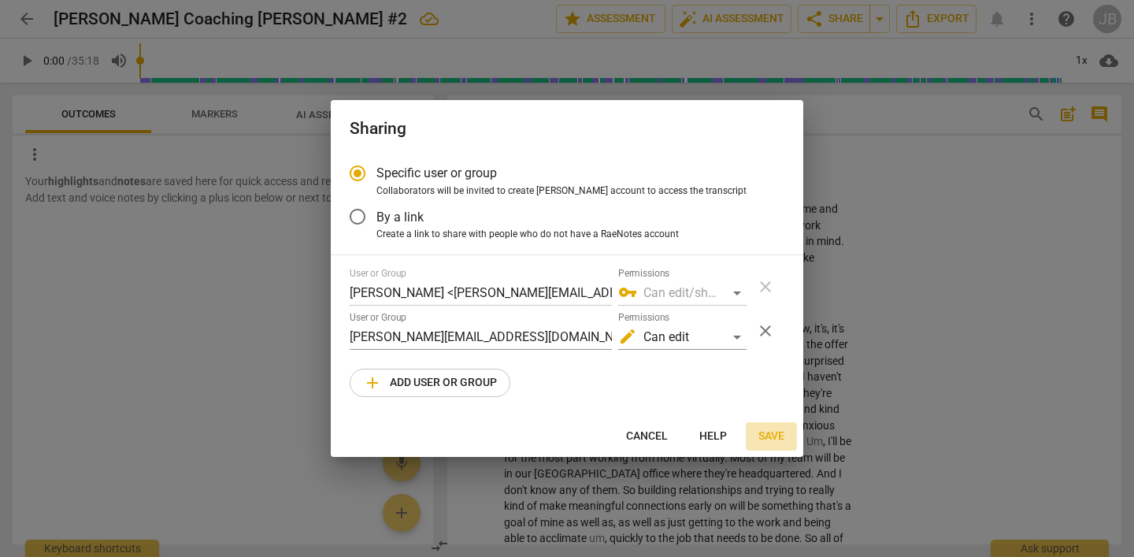
click at [772, 438] on span "Save" at bounding box center [771, 436] width 26 height 16
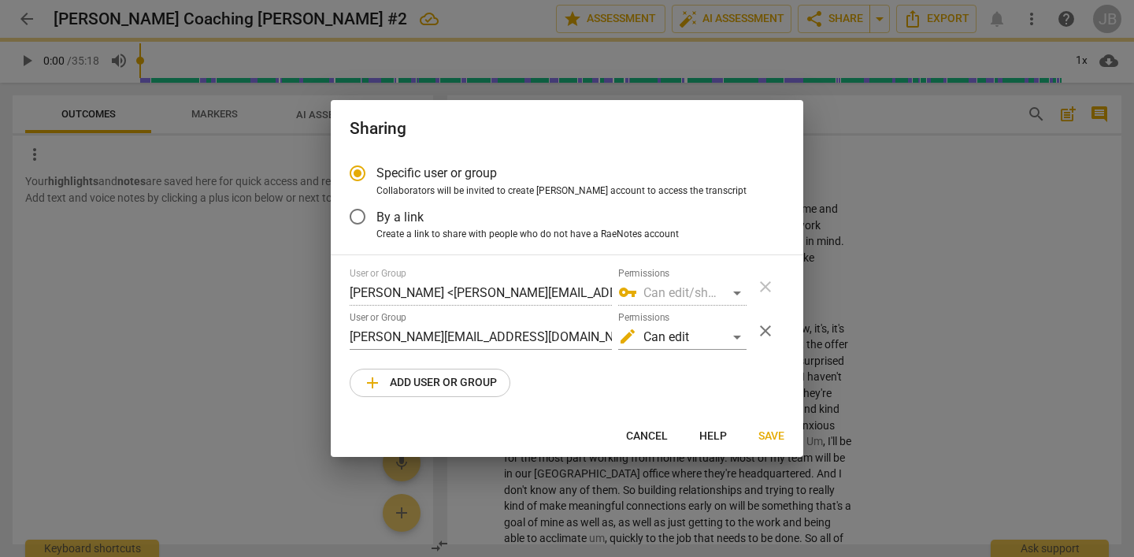
radio input "false"
type input "[PERSON_NAME] <[PERSON_NAME][EMAIL_ADDRESS][DOMAIN_NAME]>"
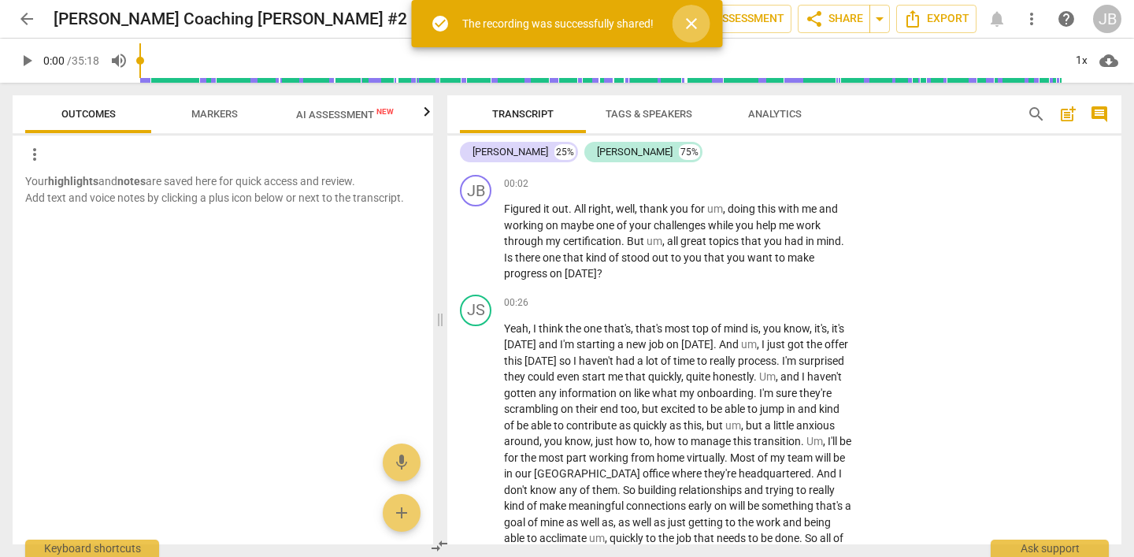
click at [697, 20] on span "close" at bounding box center [691, 23] width 19 height 19
